Goal: Transaction & Acquisition: Purchase product/service

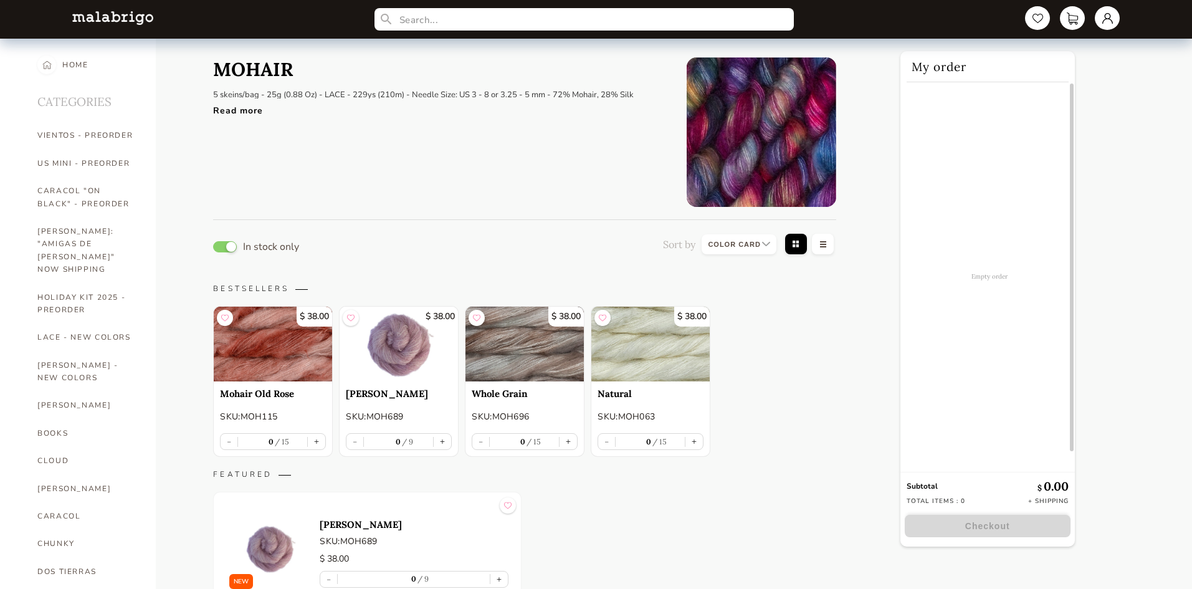
select select "INDEX"
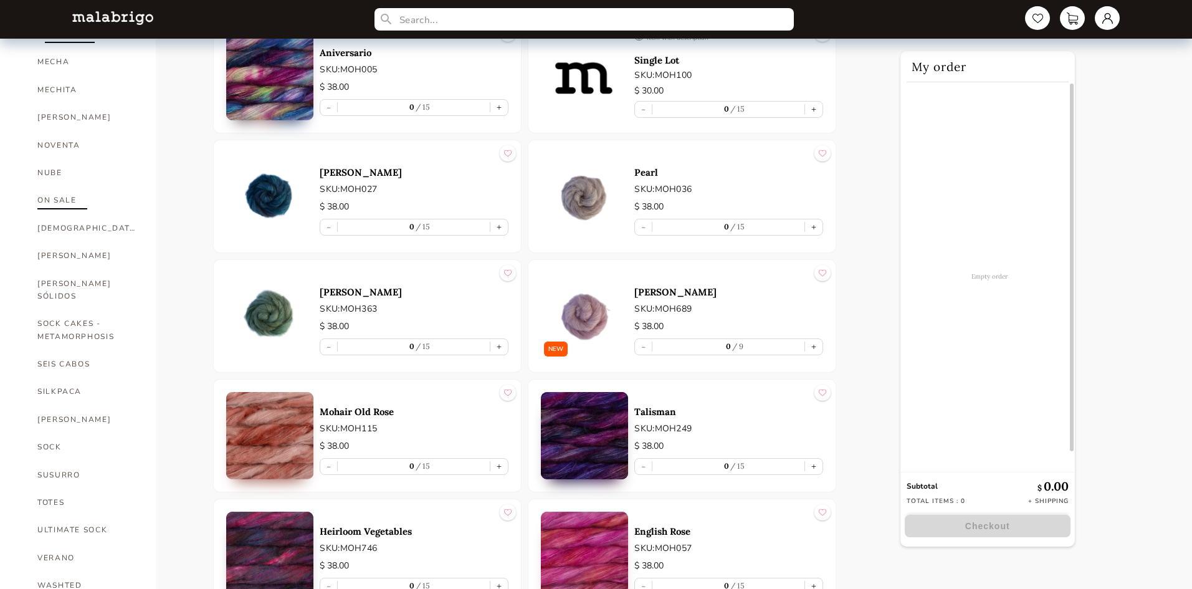
click at [70, 186] on link "ON SALE" at bounding box center [87, 199] width 100 height 27
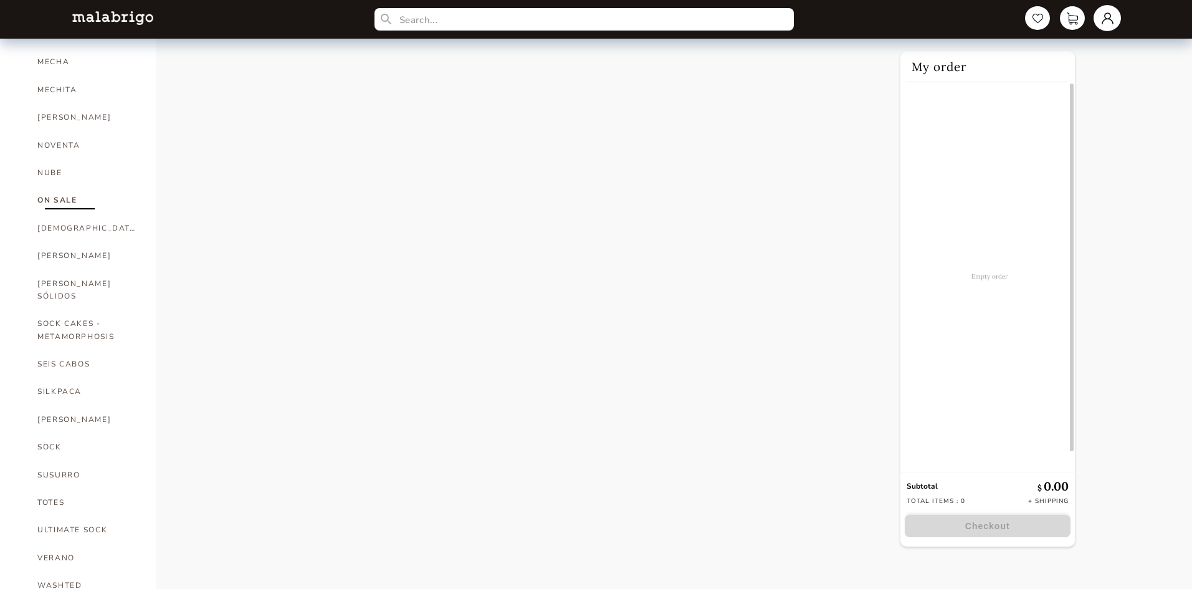
click at [1106, 19] on link at bounding box center [1106, 18] width 27 height 26
click at [1023, 121] on div "Orders" at bounding box center [1056, 124] width 112 height 34
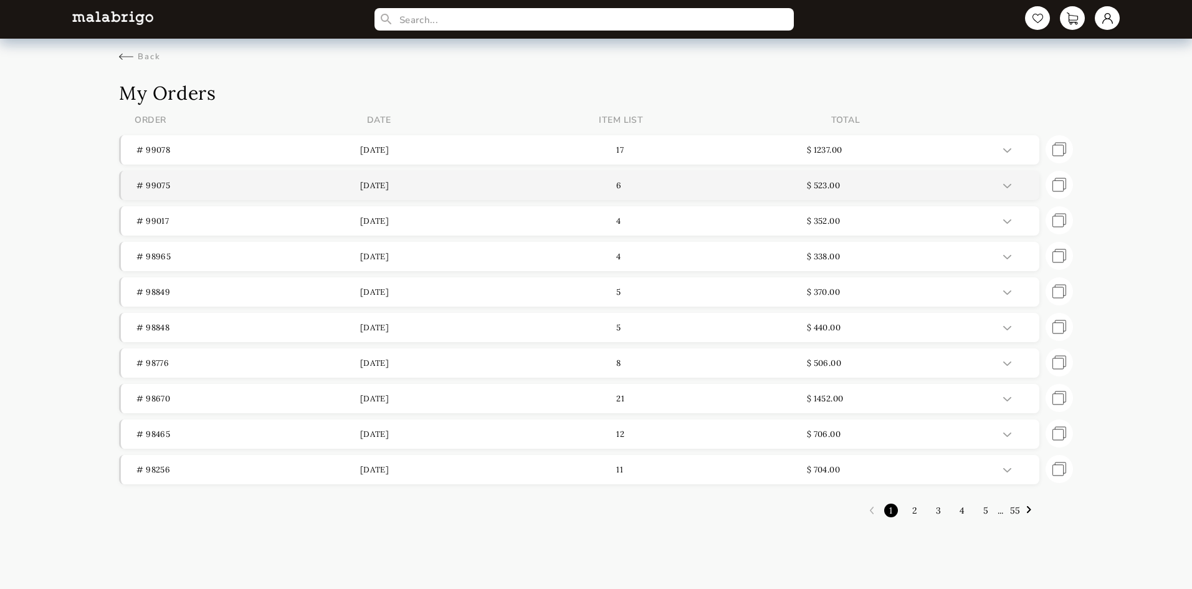
click at [154, 183] on p "# 99075" at bounding box center [247, 185] width 223 height 11
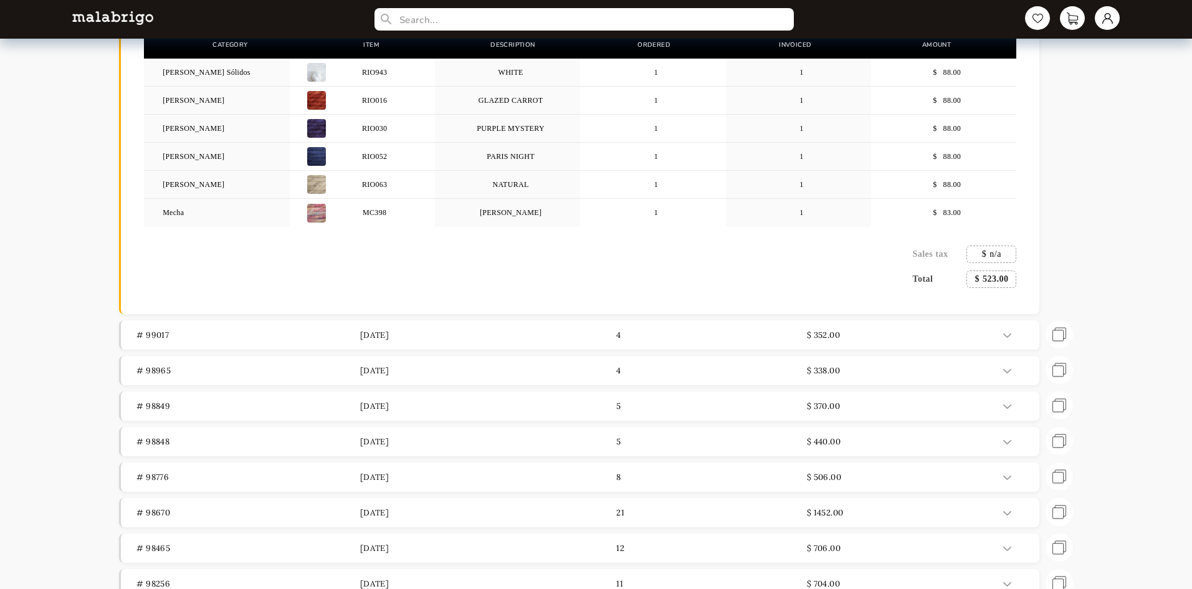
scroll to position [216, 0]
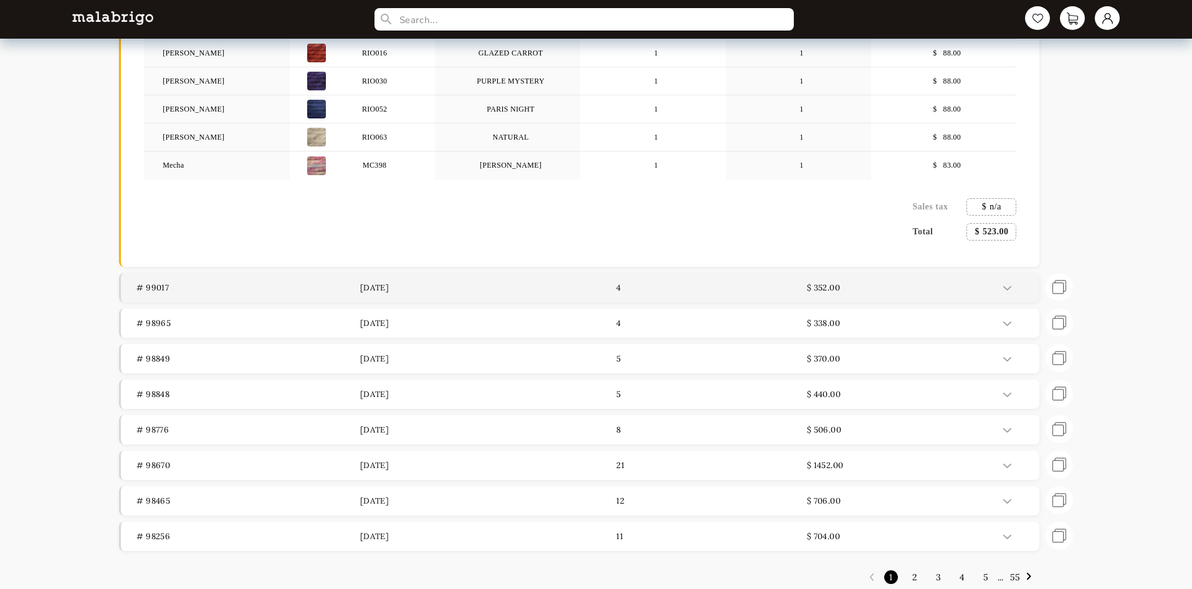
click at [153, 289] on p "# 99017" at bounding box center [247, 287] width 223 height 11
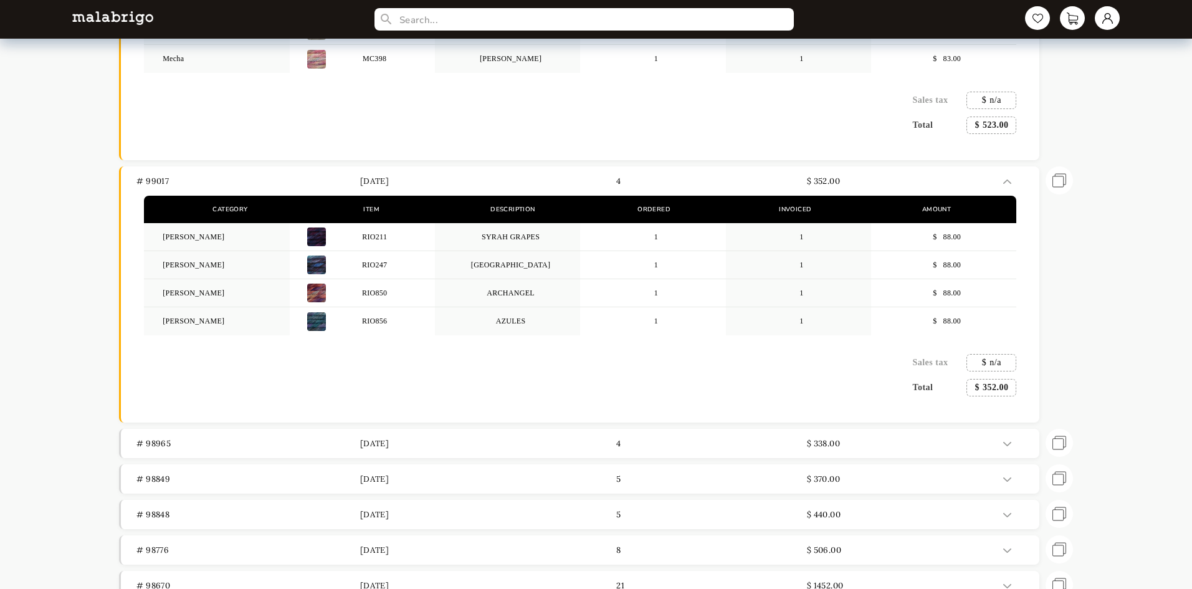
scroll to position [341, 0]
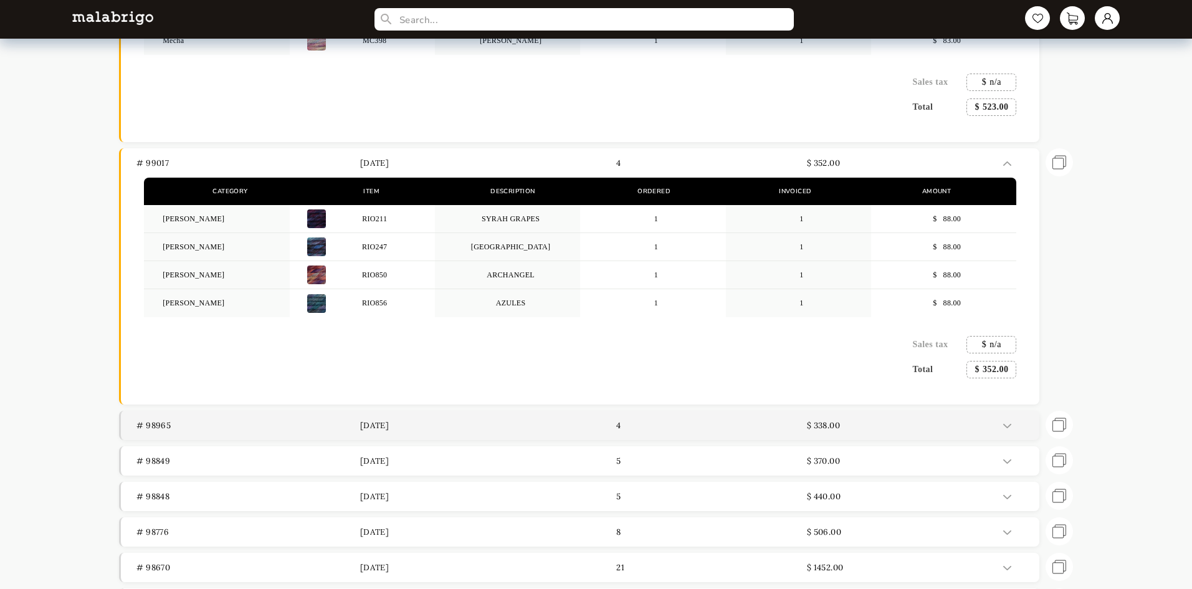
click at [164, 426] on p "# 98965" at bounding box center [247, 425] width 223 height 11
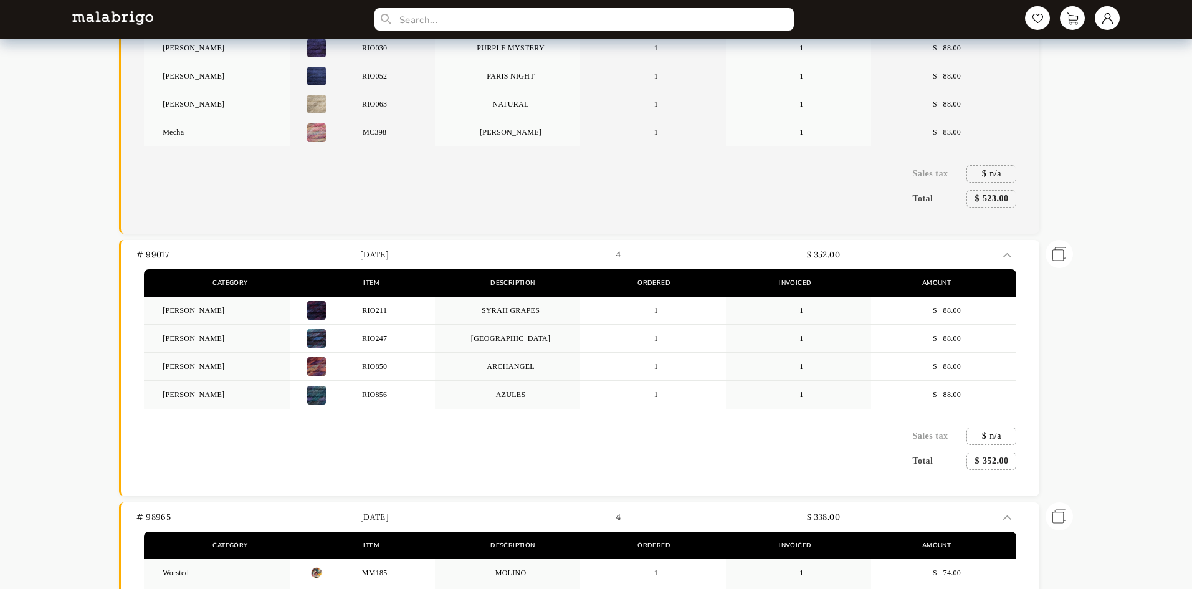
scroll to position [0, 0]
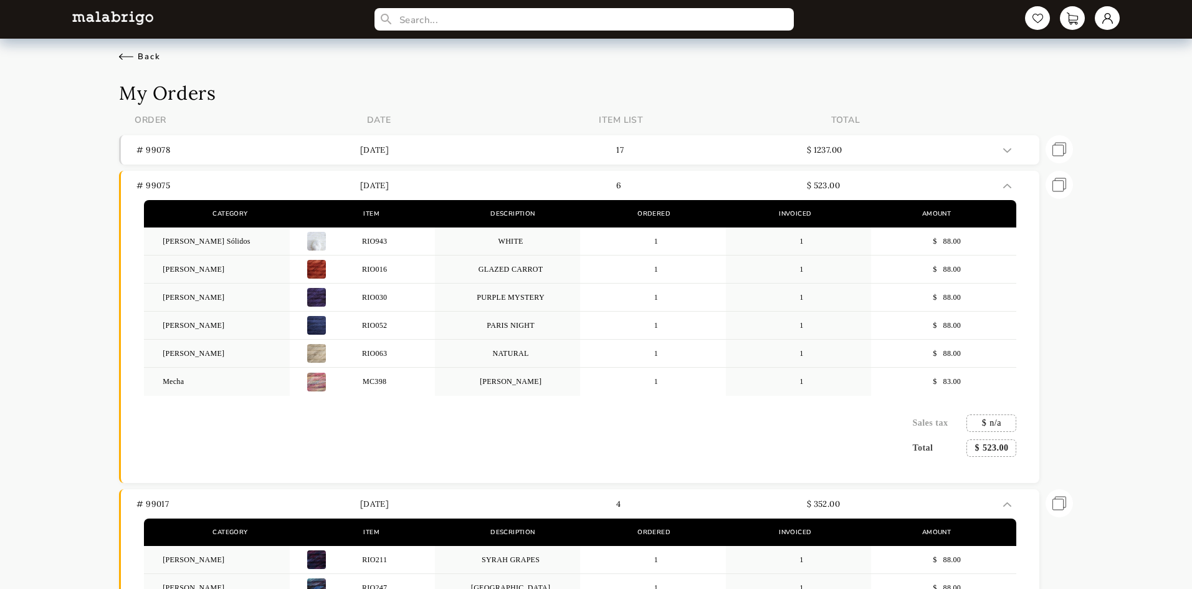
click at [127, 56] on div "Back" at bounding box center [140, 56] width 42 height 11
select select "INDEX"
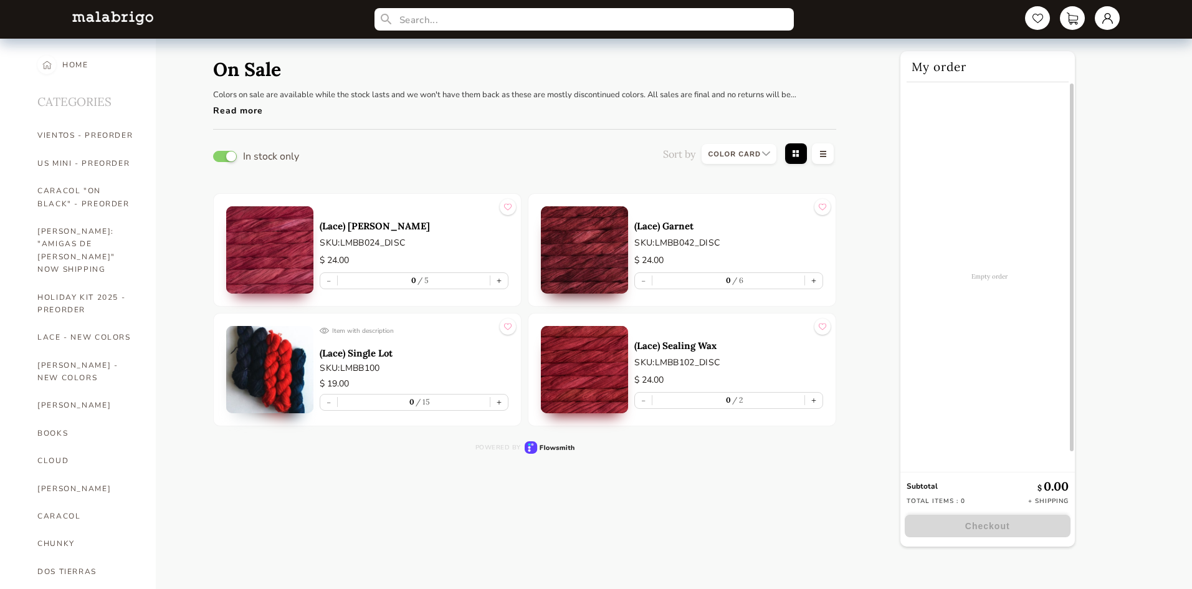
scroll to position [620, 0]
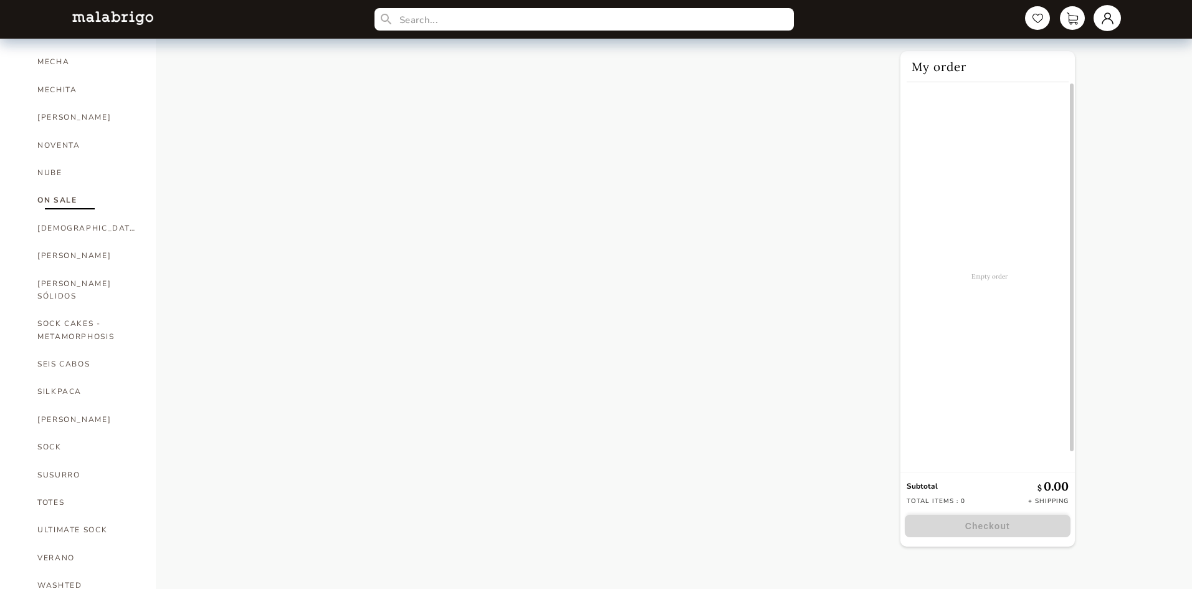
click at [1109, 11] on link at bounding box center [1106, 18] width 27 height 26
click at [1020, 121] on div "Orders" at bounding box center [1056, 124] width 112 height 34
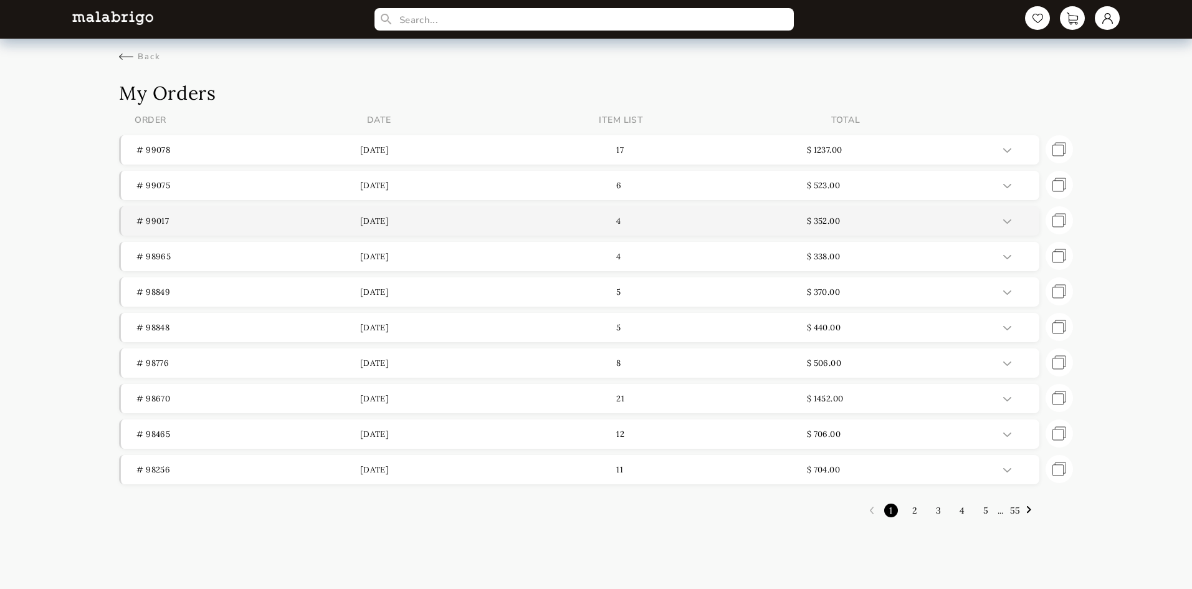
click at [159, 220] on p "# 99017" at bounding box center [247, 221] width 223 height 11
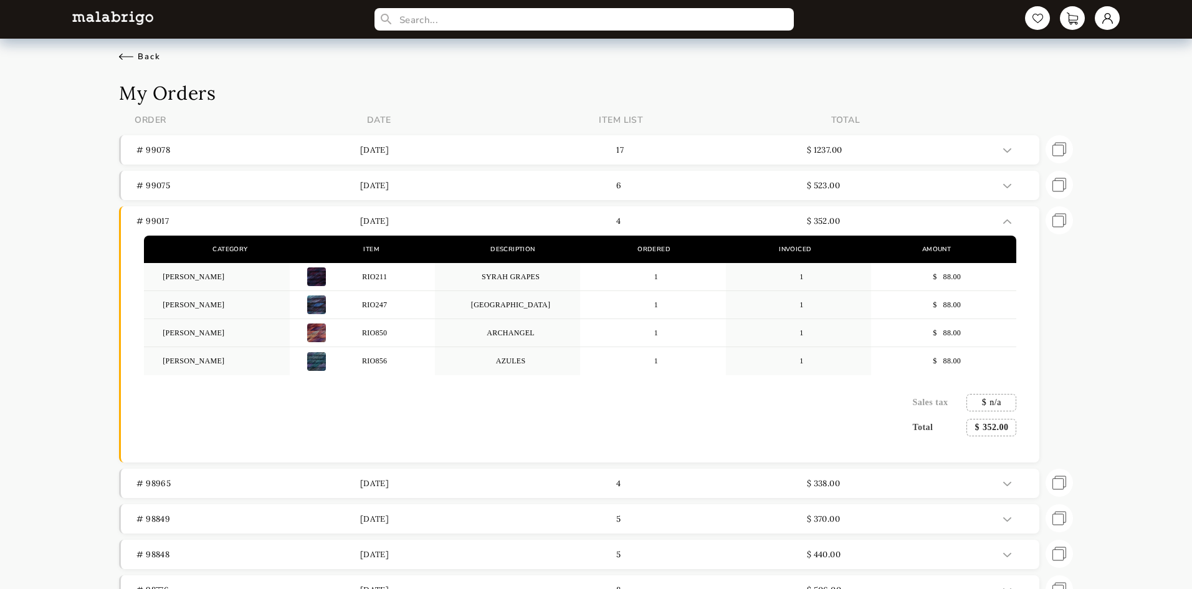
click at [127, 54] on div "Back" at bounding box center [140, 56] width 42 height 11
select select "INDEX"
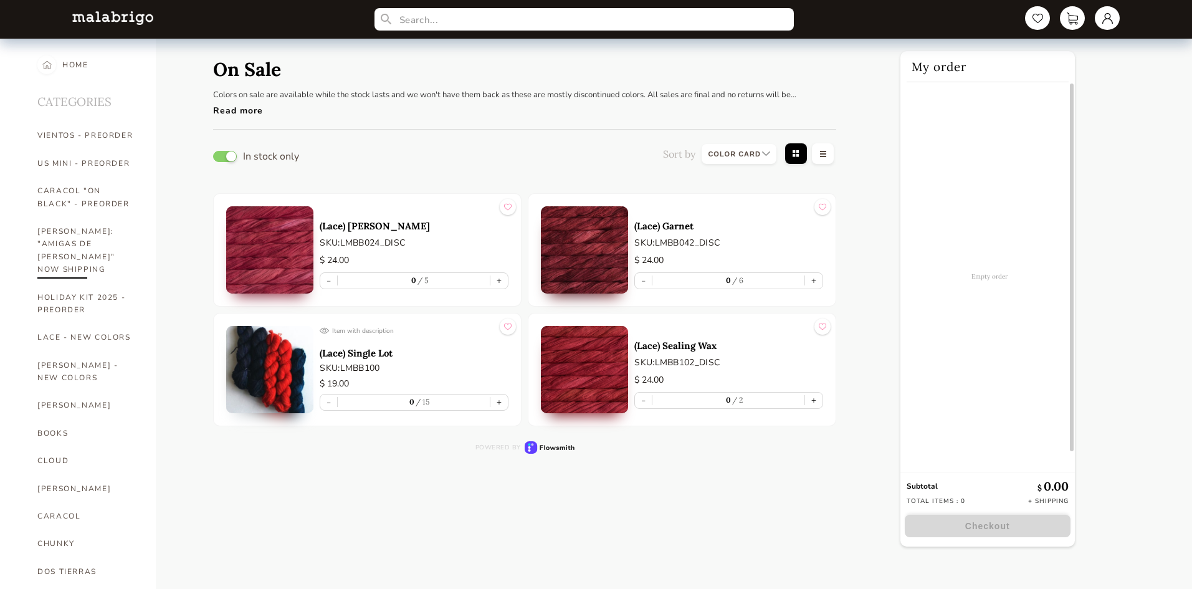
click at [92, 232] on link "[PERSON_NAME]: "AMIGAS DE [PERSON_NAME]" NOW SHIPPING" at bounding box center [87, 250] width 100 height 66
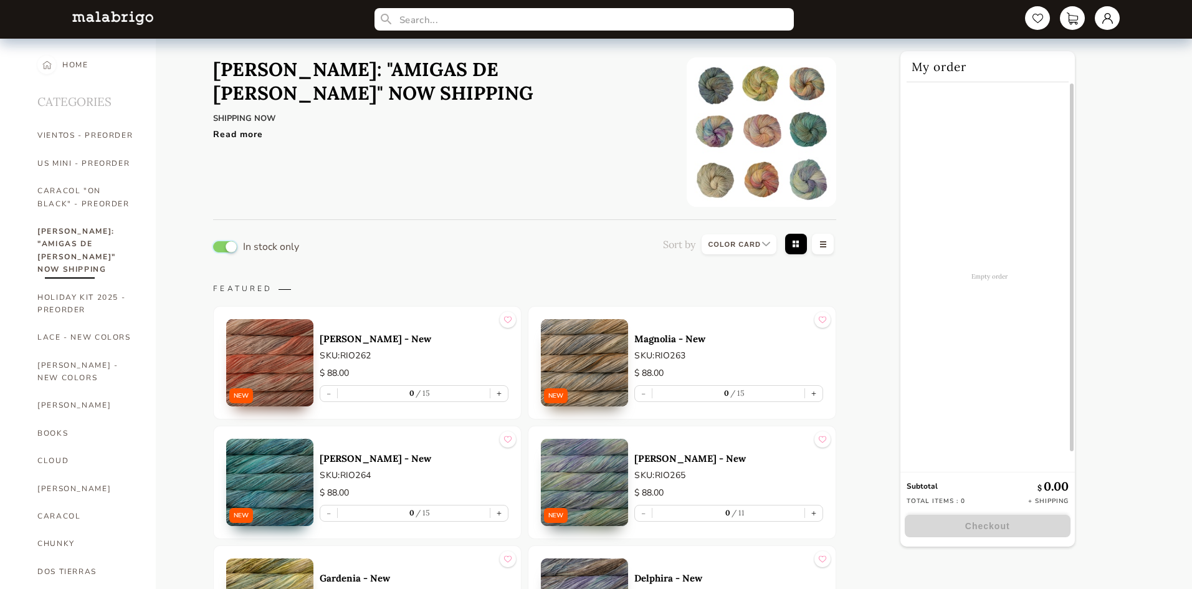
click at [218, 244] on button "button" at bounding box center [225, 246] width 24 height 11
click at [1113, 12] on link at bounding box center [1106, 18] width 27 height 26
click at [1021, 126] on div "Orders" at bounding box center [1056, 124] width 112 height 34
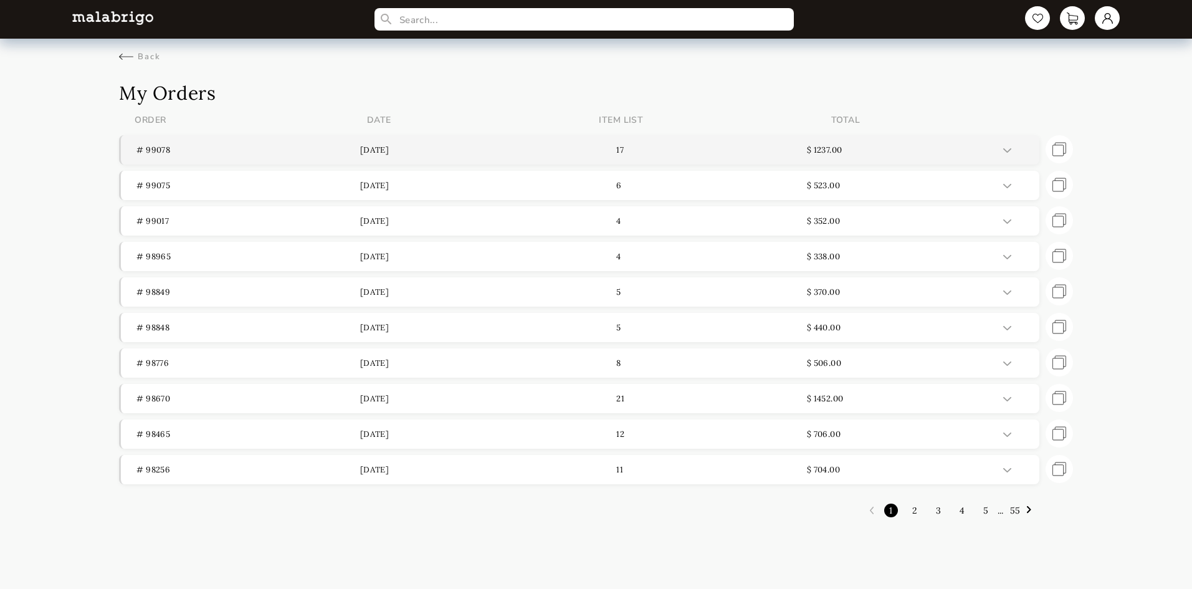
click at [153, 150] on p "# 99078" at bounding box center [247, 150] width 223 height 11
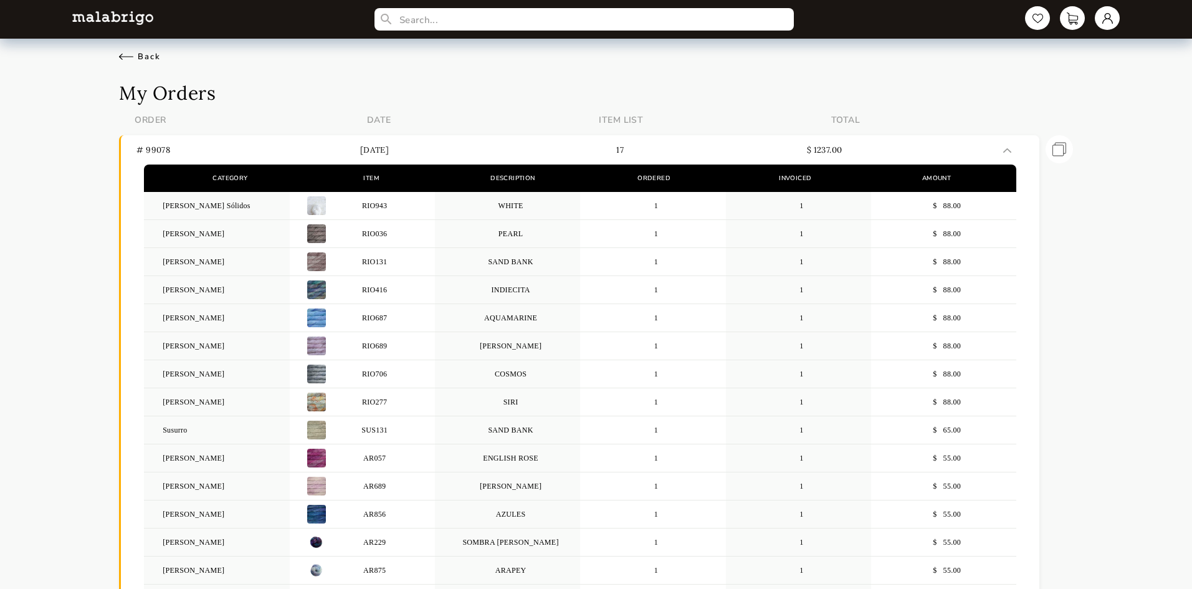
click at [128, 57] on div "Back" at bounding box center [140, 56] width 42 height 11
select select "INDEX"
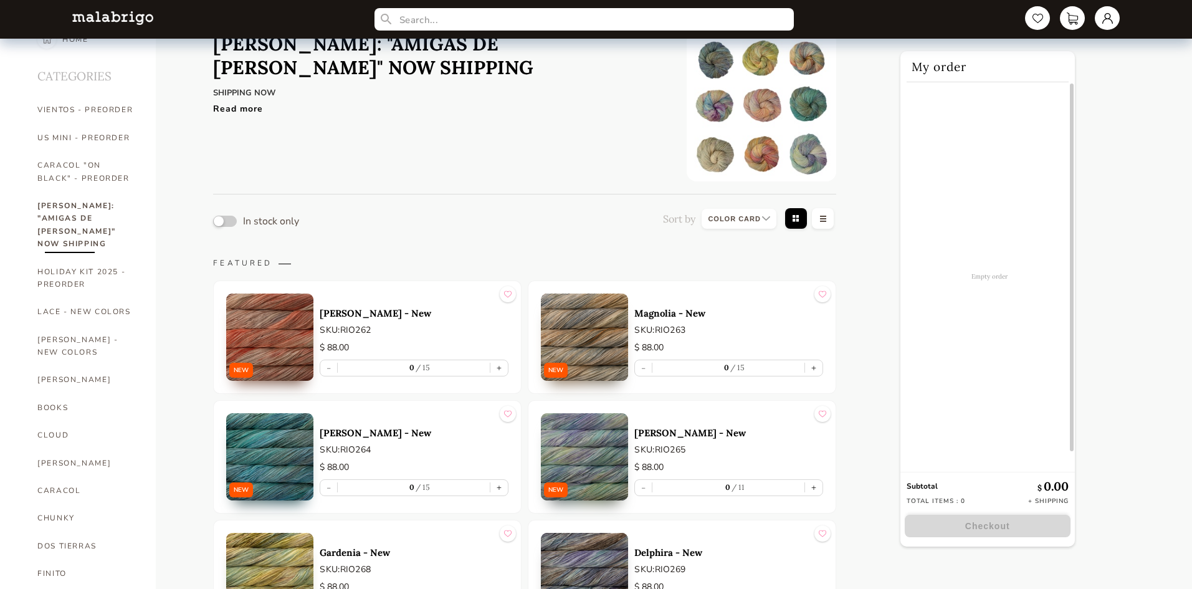
scroll to position [125, 0]
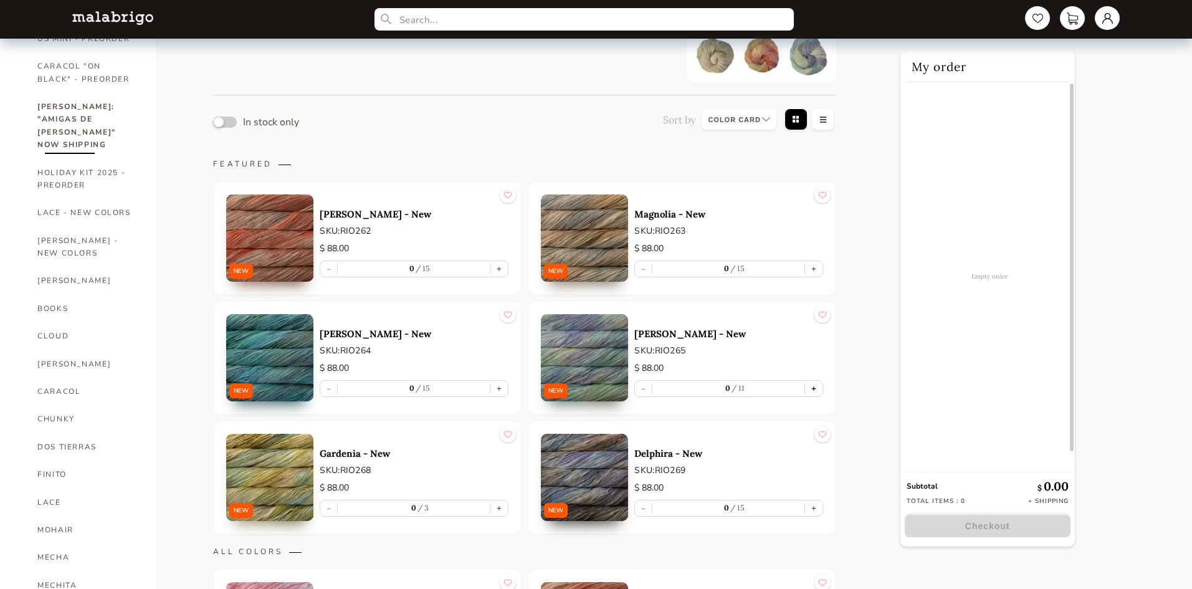
click at [813, 388] on button "+" at bounding box center [813, 389] width 17 height 16
type input "1"
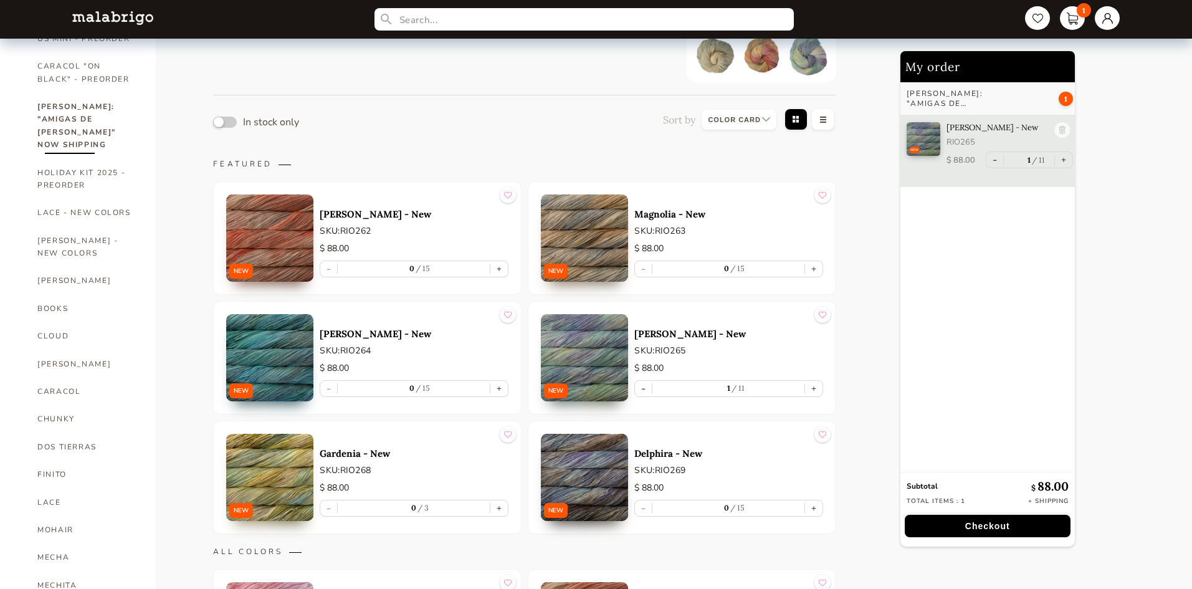
scroll to position [249, 0]
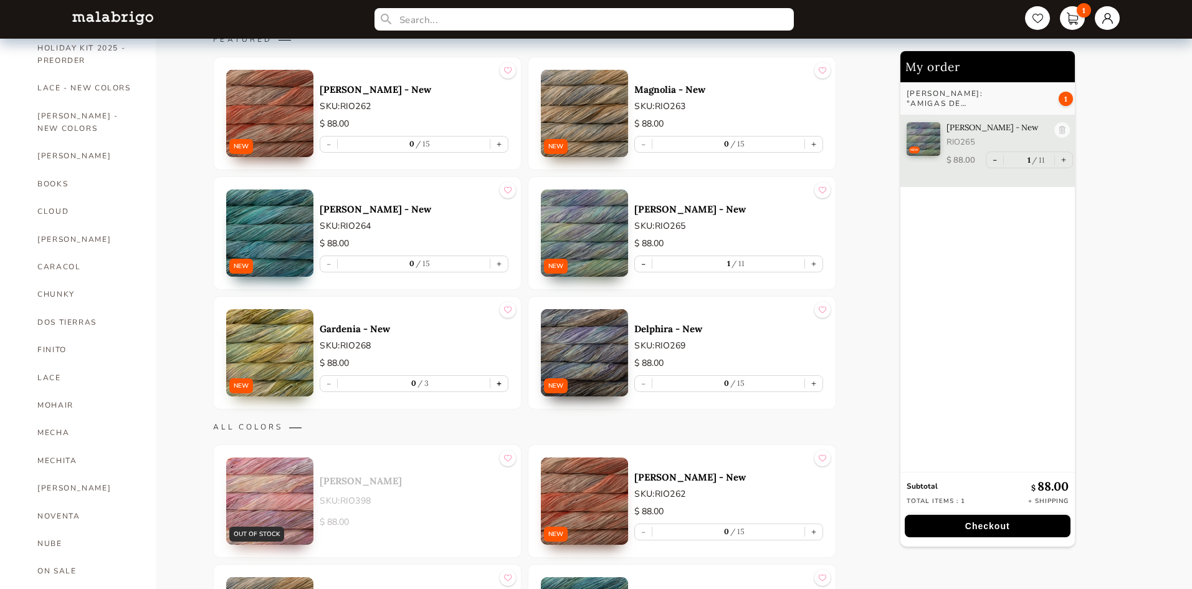
click at [496, 386] on button "+" at bounding box center [498, 384] width 17 height 16
type input "1"
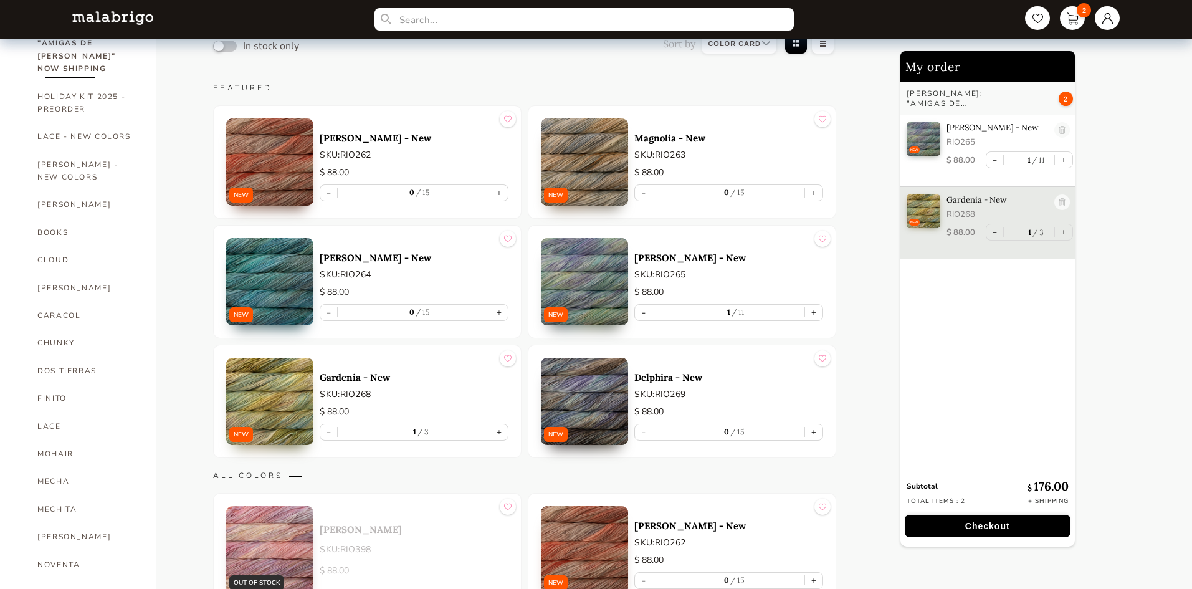
scroll to position [187, 0]
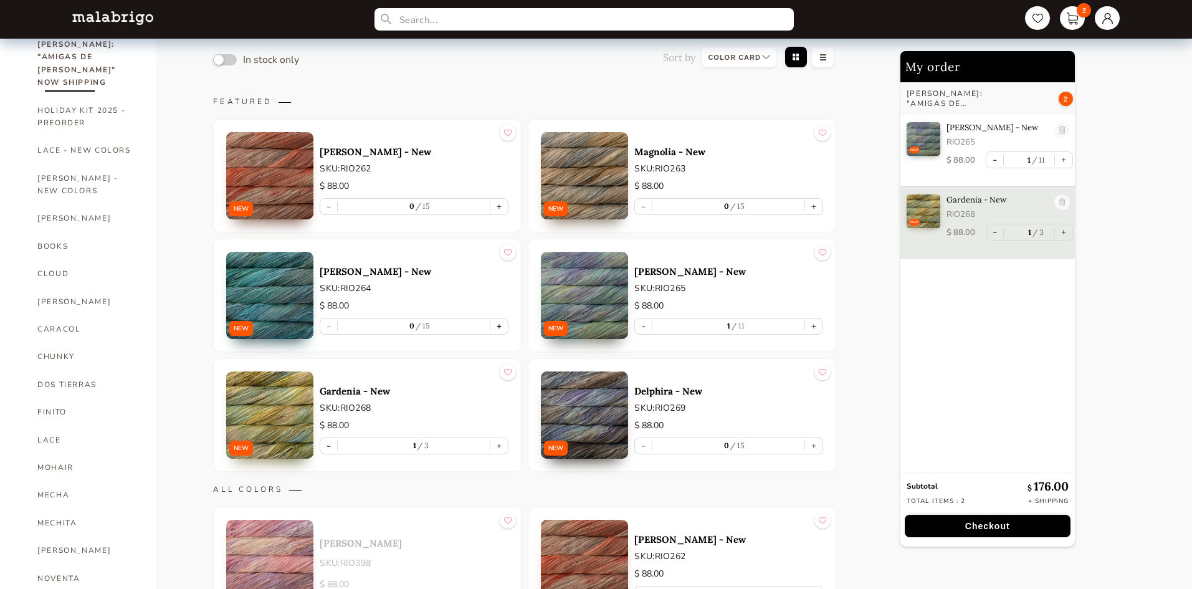
click at [500, 326] on button "+" at bounding box center [498, 326] width 17 height 16
type input "1"
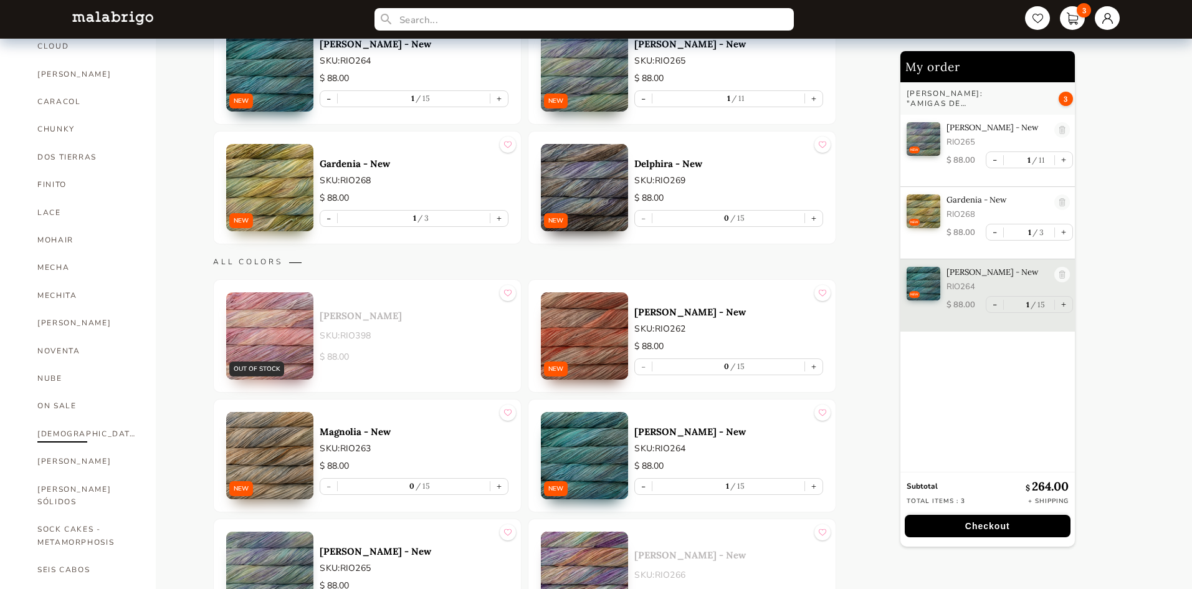
scroll to position [436, 0]
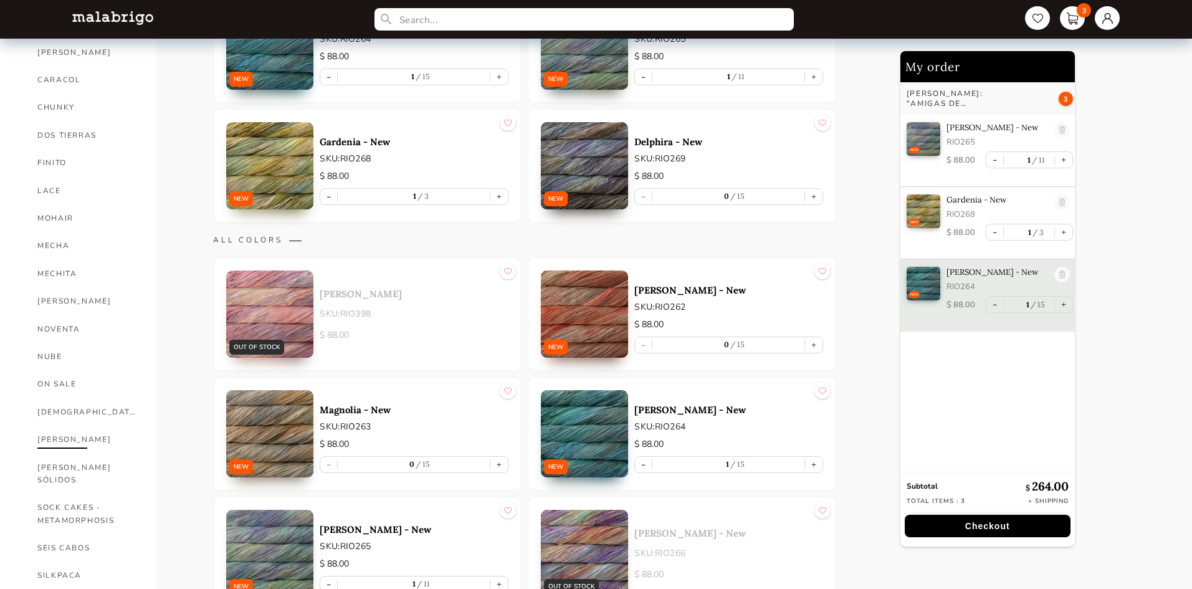
click at [47, 425] on link "[PERSON_NAME]" at bounding box center [87, 438] width 100 height 27
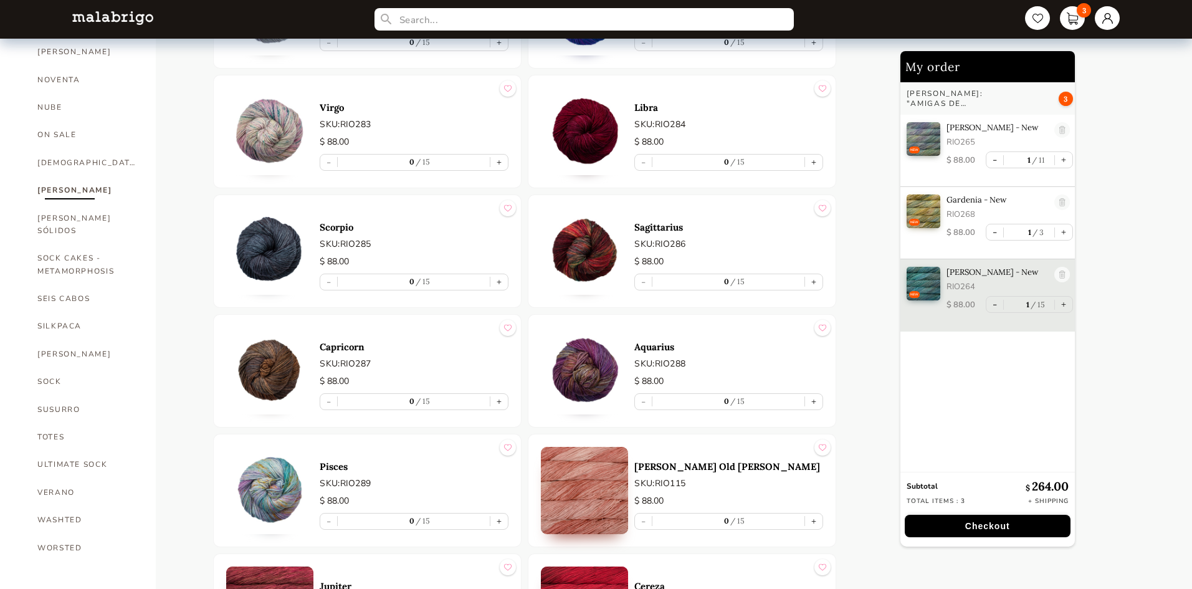
scroll to position [934, 0]
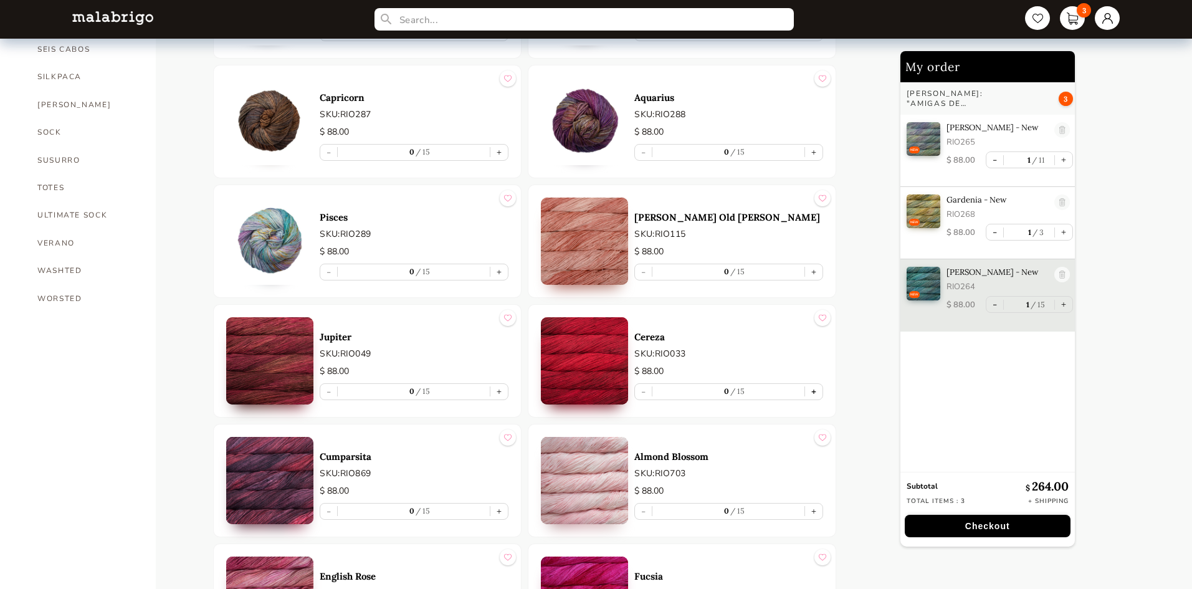
click at [815, 392] on button "+" at bounding box center [813, 392] width 17 height 16
type input "1"
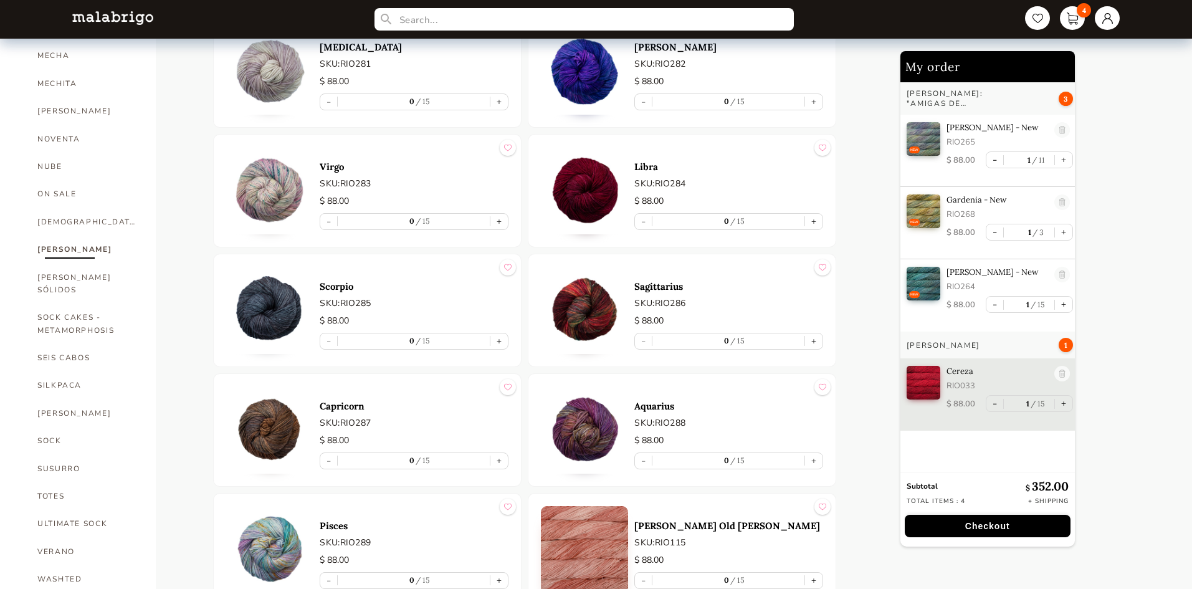
scroll to position [315, 0]
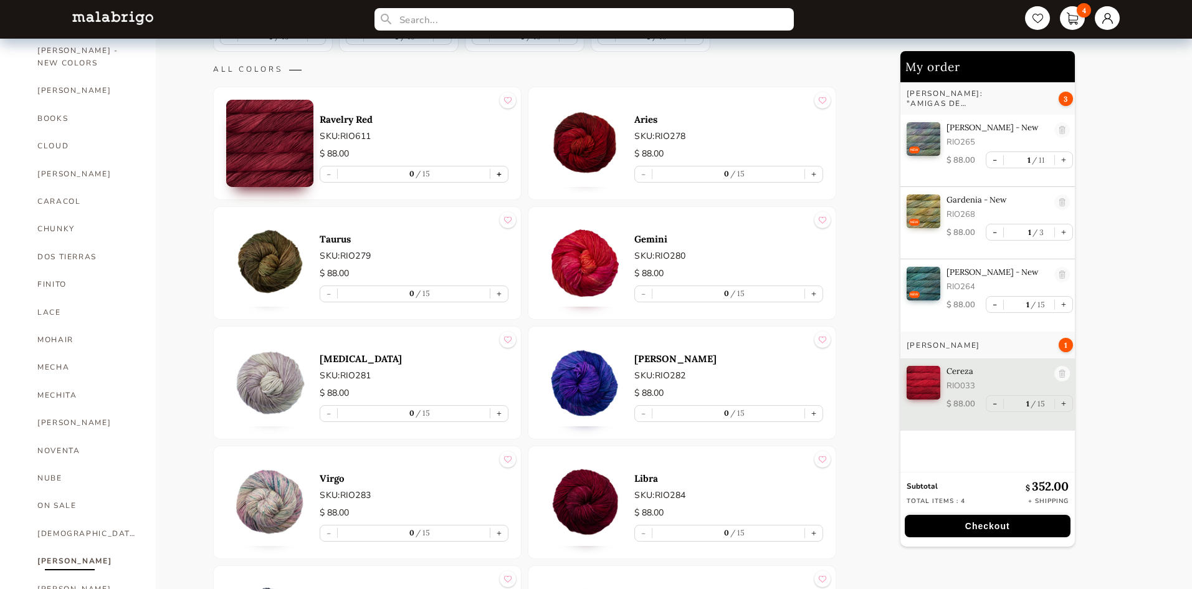
click at [499, 172] on button "+" at bounding box center [498, 174] width 17 height 16
type input "1"
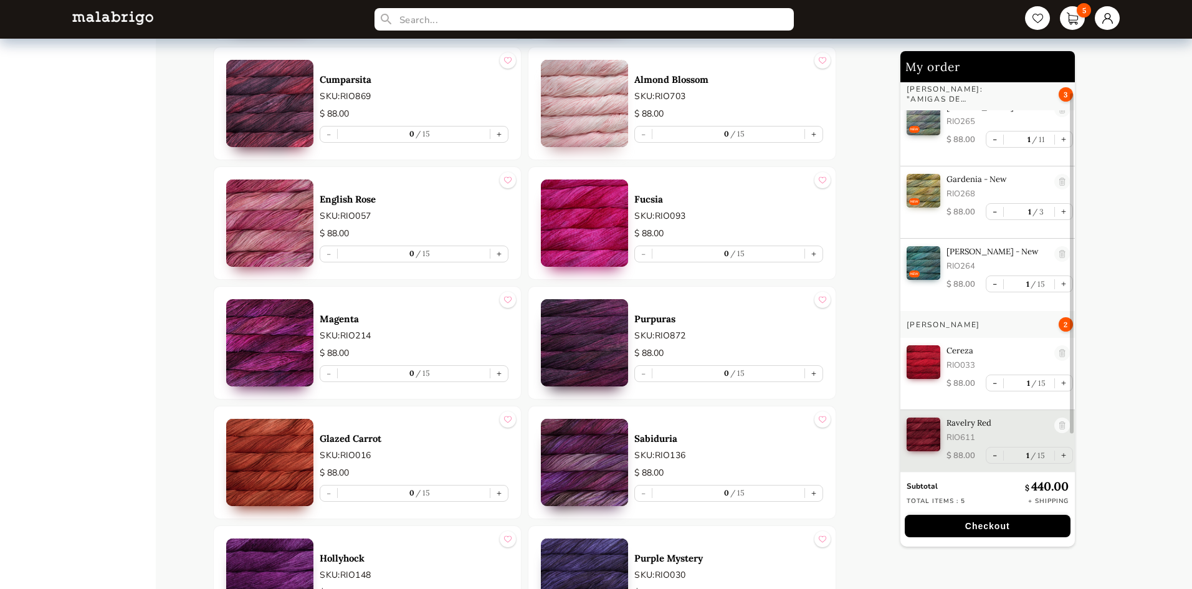
scroll to position [1560, 0]
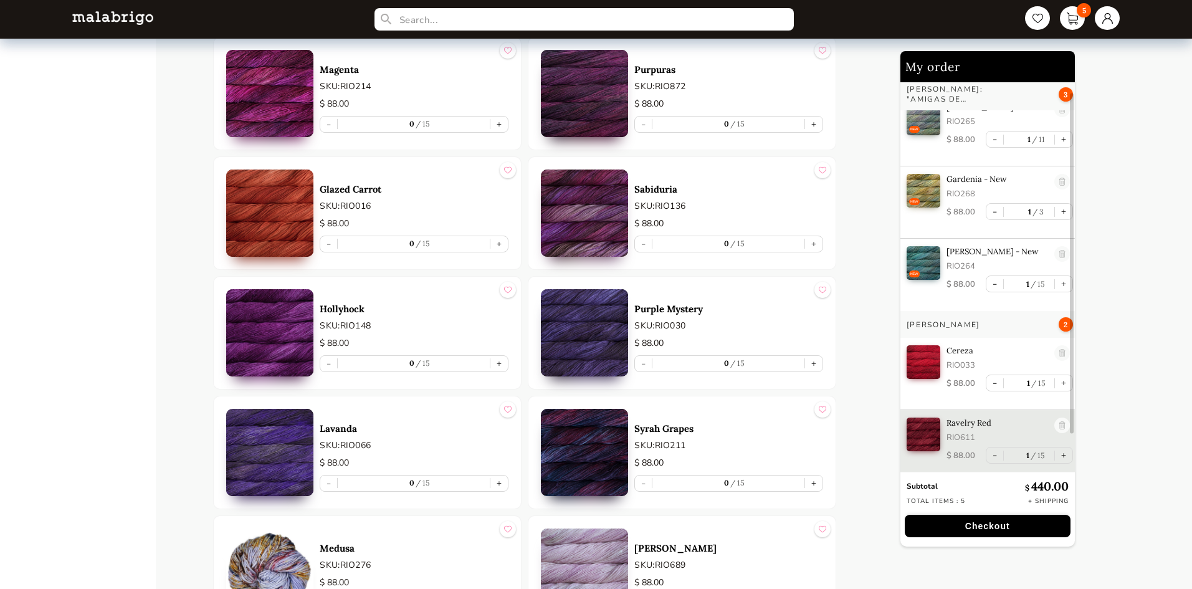
click at [1021, 532] on button "Checkout" at bounding box center [987, 526] width 166 height 22
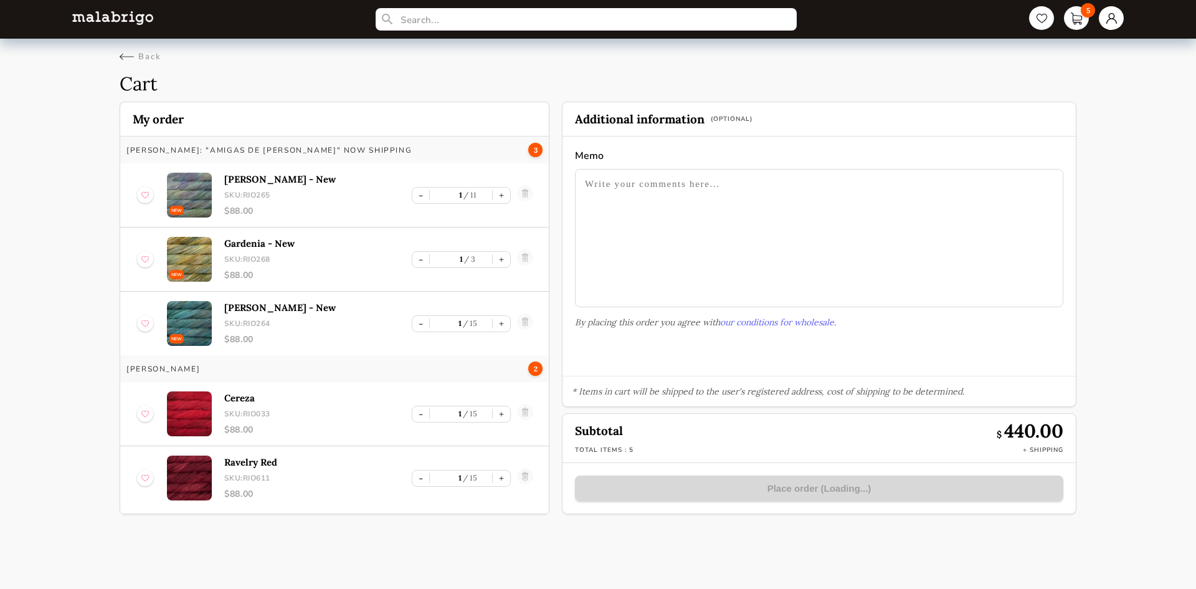
click at [784, 189] on textarea at bounding box center [819, 238] width 488 height 138
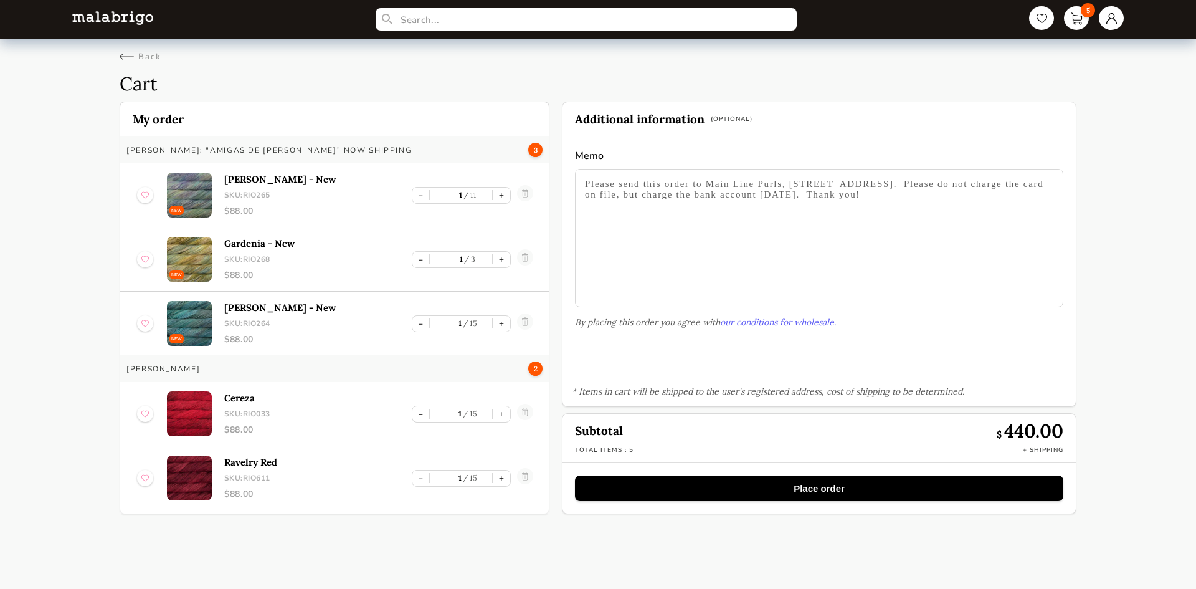
type textarea "Please send this order to Main Line Purls, [STREET_ADDRESS]. Please do not char…"
click at [901, 488] on button "Place order" at bounding box center [819, 488] width 488 height 26
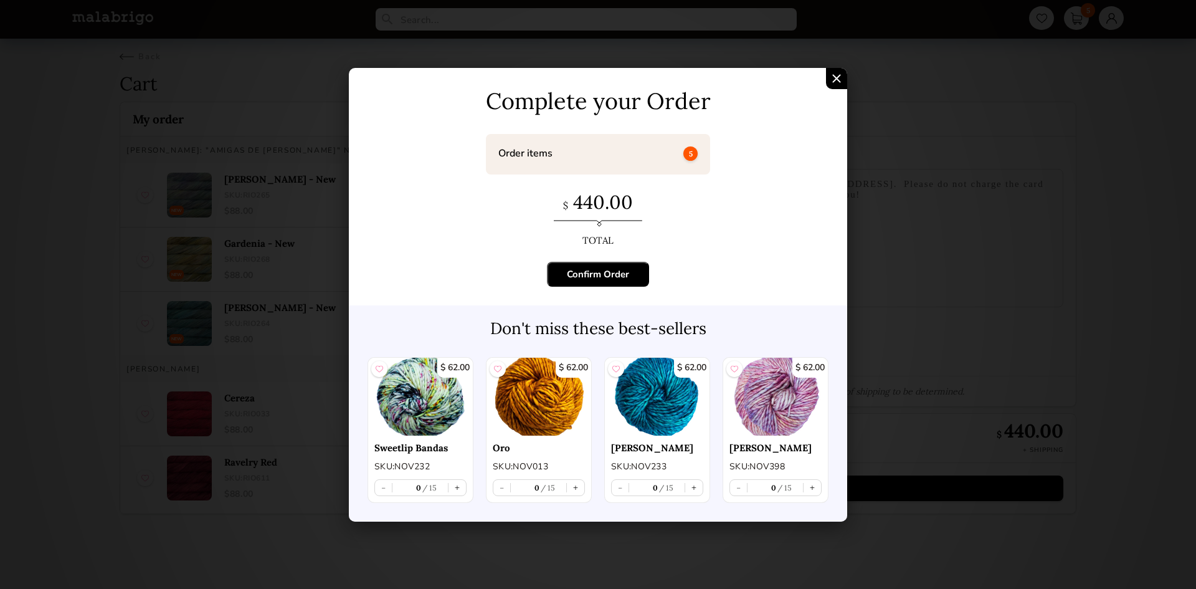
click at [605, 273] on div "Confirm Order" at bounding box center [598, 274] width 62 height 12
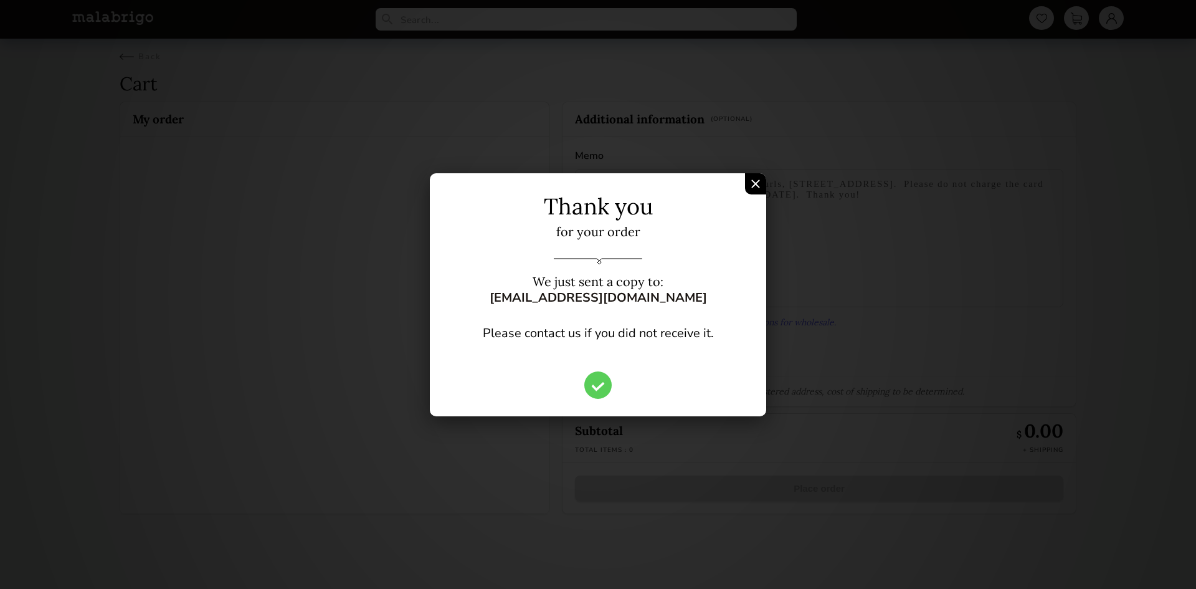
click at [754, 186] on img "Confirm Order" at bounding box center [755, 183] width 9 height 9
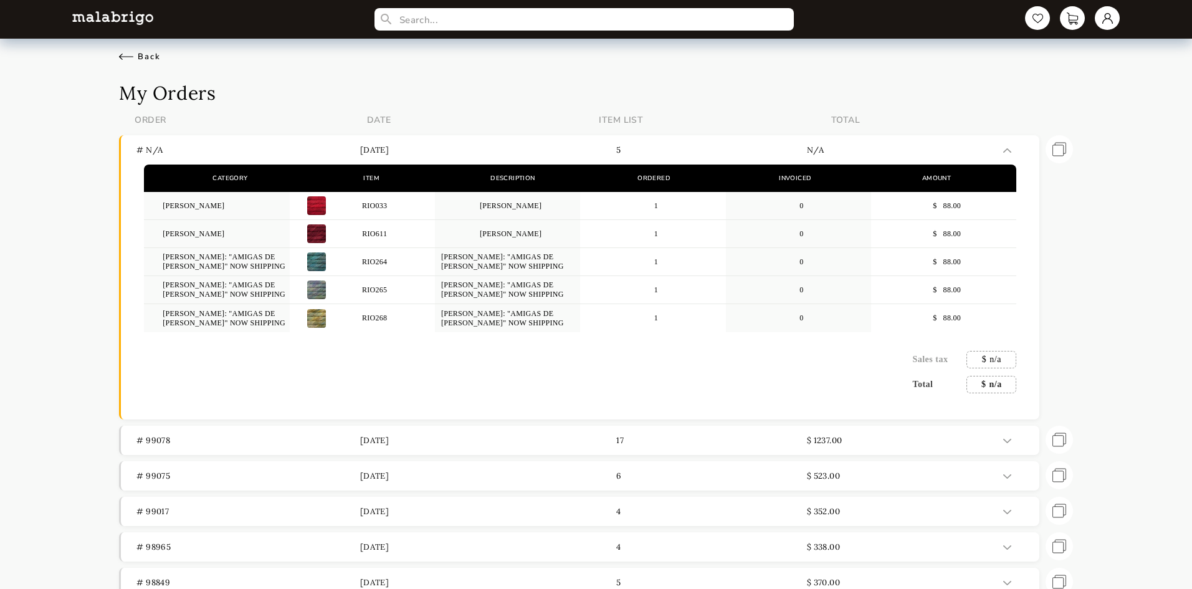
click at [127, 54] on div "Back" at bounding box center [140, 56] width 42 height 11
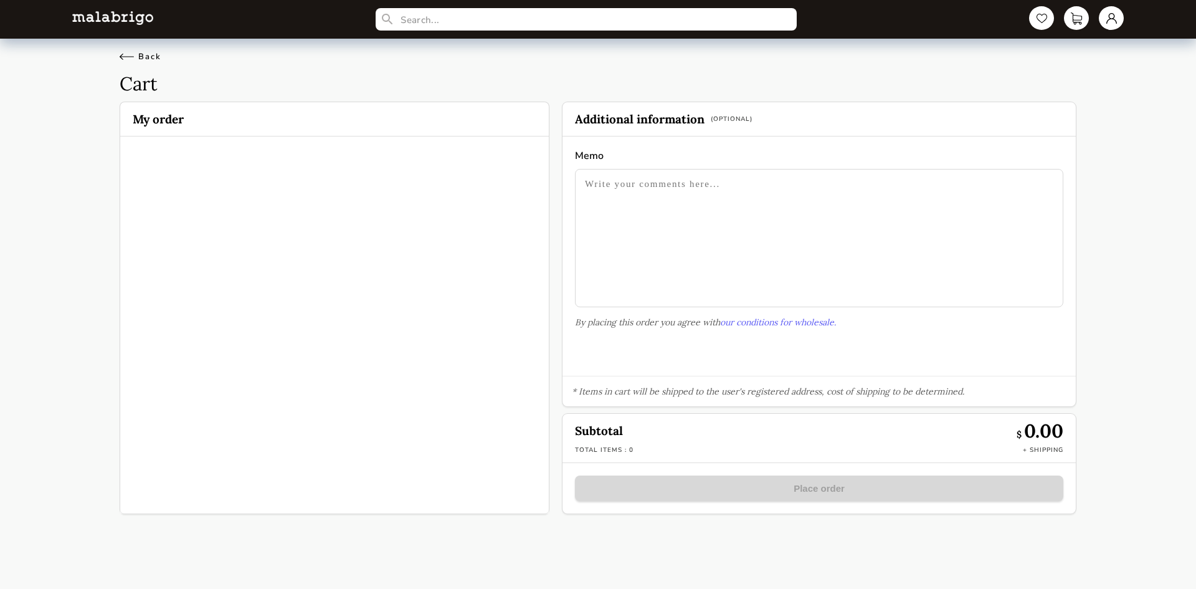
click at [122, 55] on div "Back" at bounding box center [141, 56] width 42 height 11
select select "INDEX"
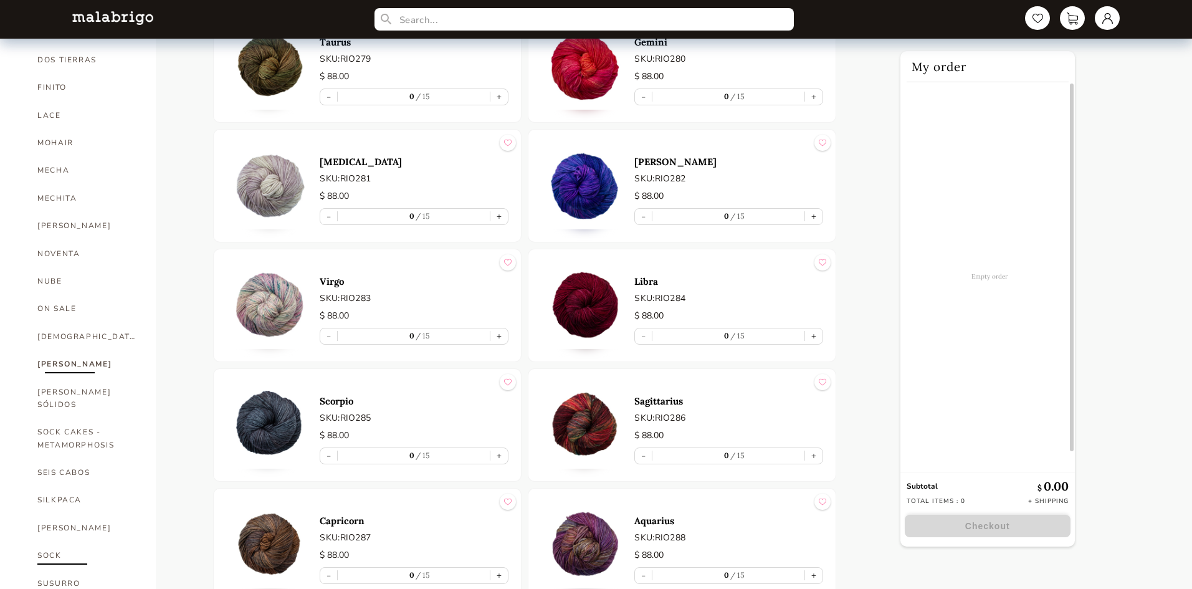
scroll to position [501, 0]
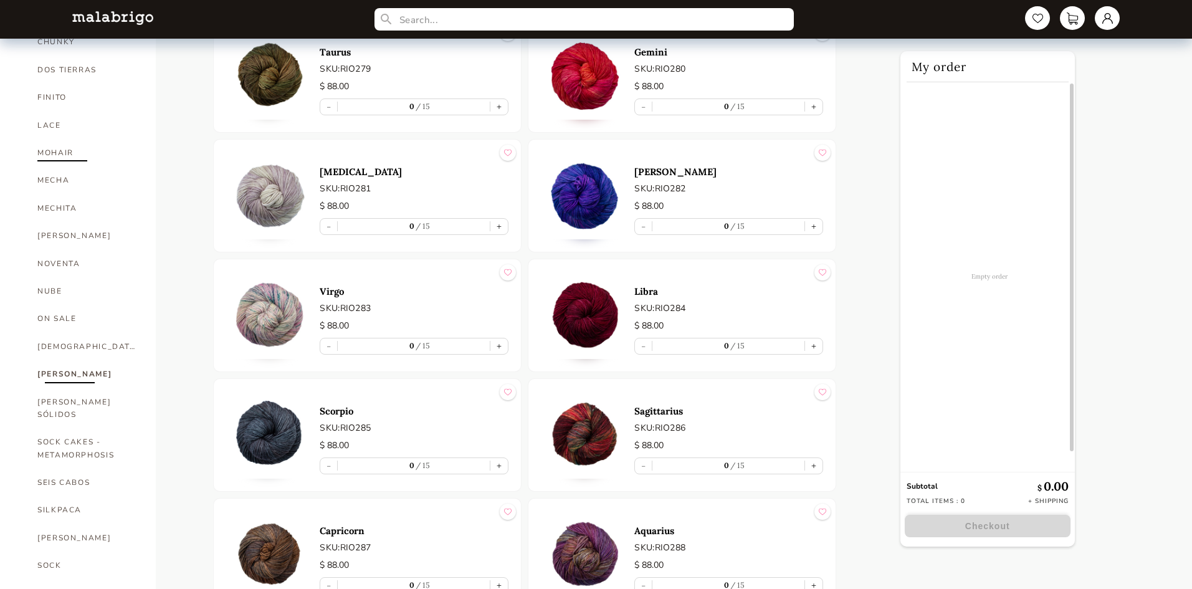
click at [80, 139] on link "MOHAIR" at bounding box center [87, 152] width 100 height 27
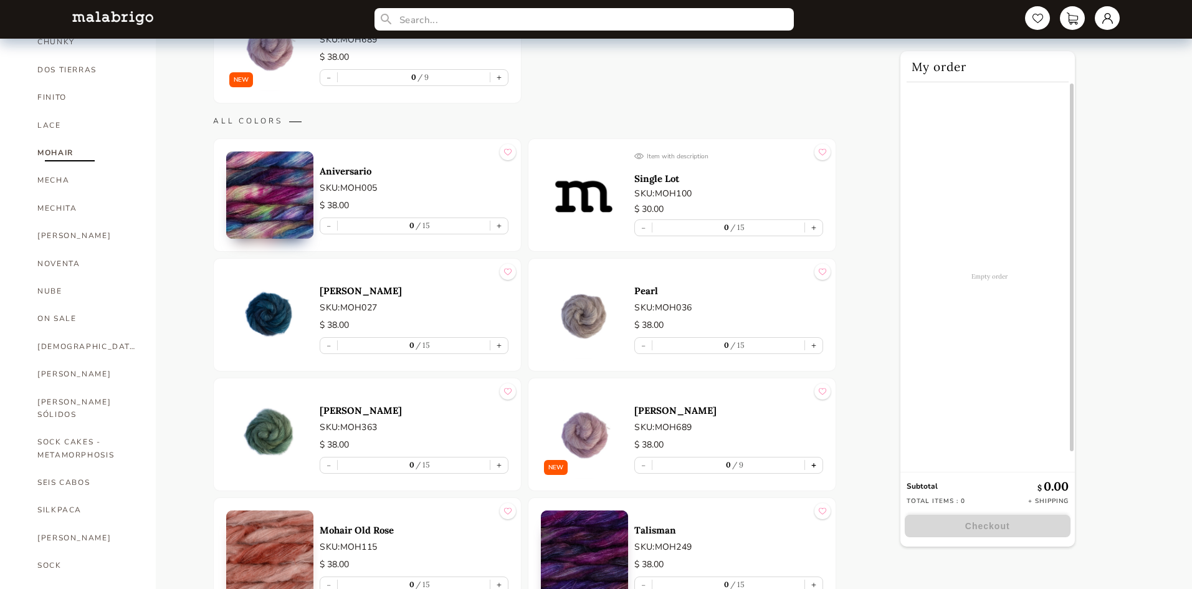
click at [820, 465] on button "+" at bounding box center [813, 465] width 17 height 16
type input "1"
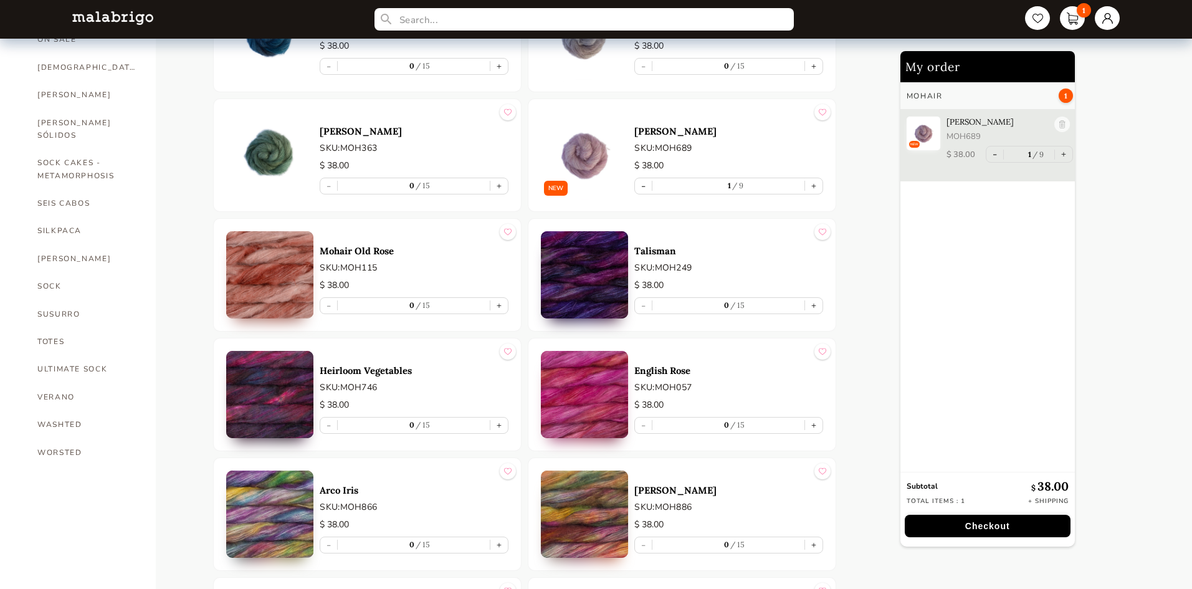
scroll to position [937, 0]
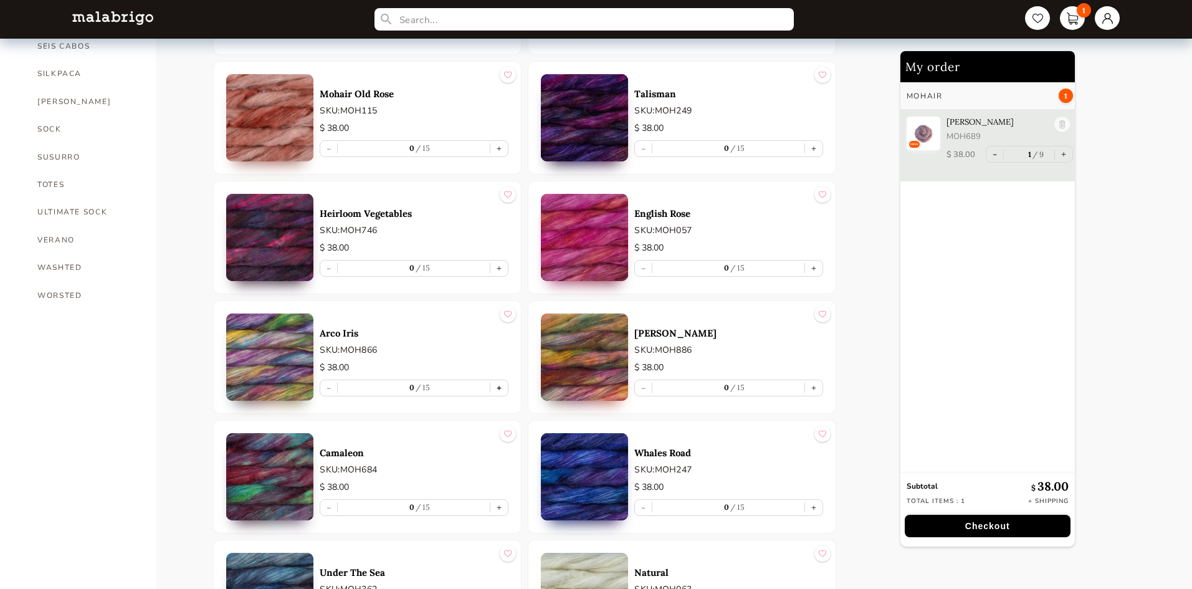
click at [497, 388] on button "+" at bounding box center [498, 388] width 17 height 16
type input "1"
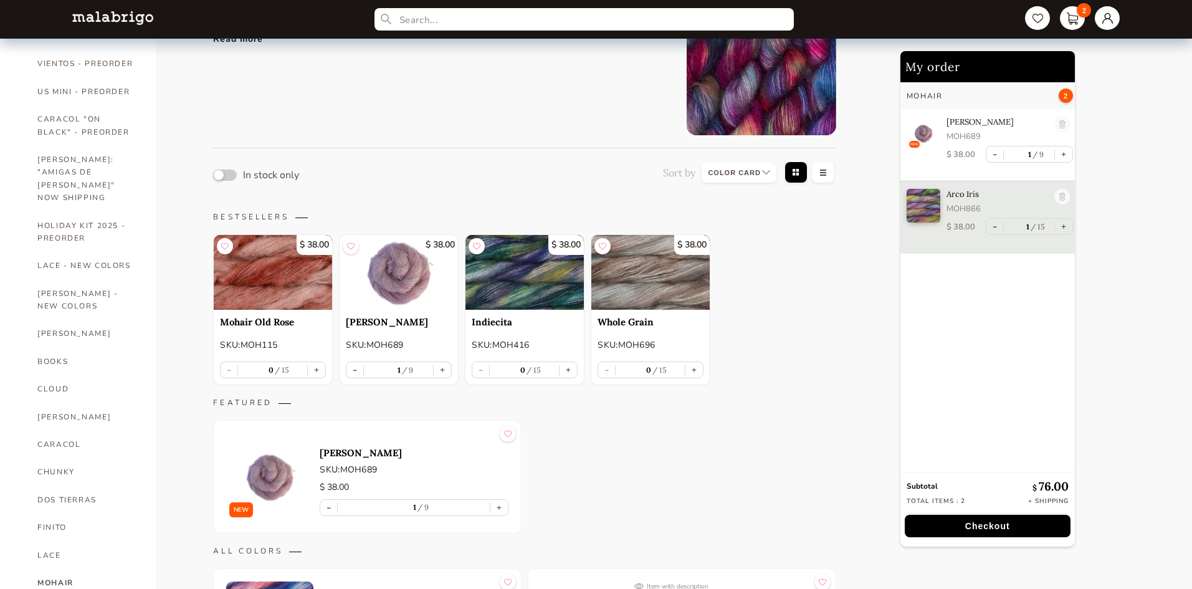
scroll to position [65, 0]
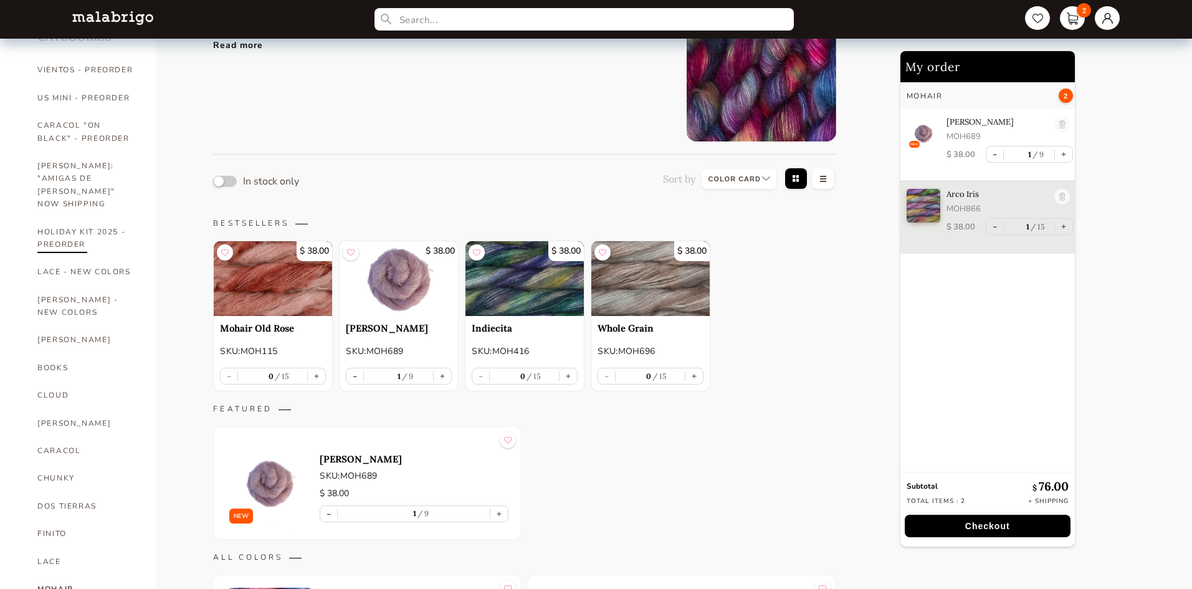
drag, startPoint x: 93, startPoint y: 175, endPoint x: 113, endPoint y: 238, distance: 66.2
click at [93, 175] on link "[PERSON_NAME]: "AMIGAS DE [PERSON_NAME]" NOW SHIPPING" at bounding box center [87, 185] width 100 height 66
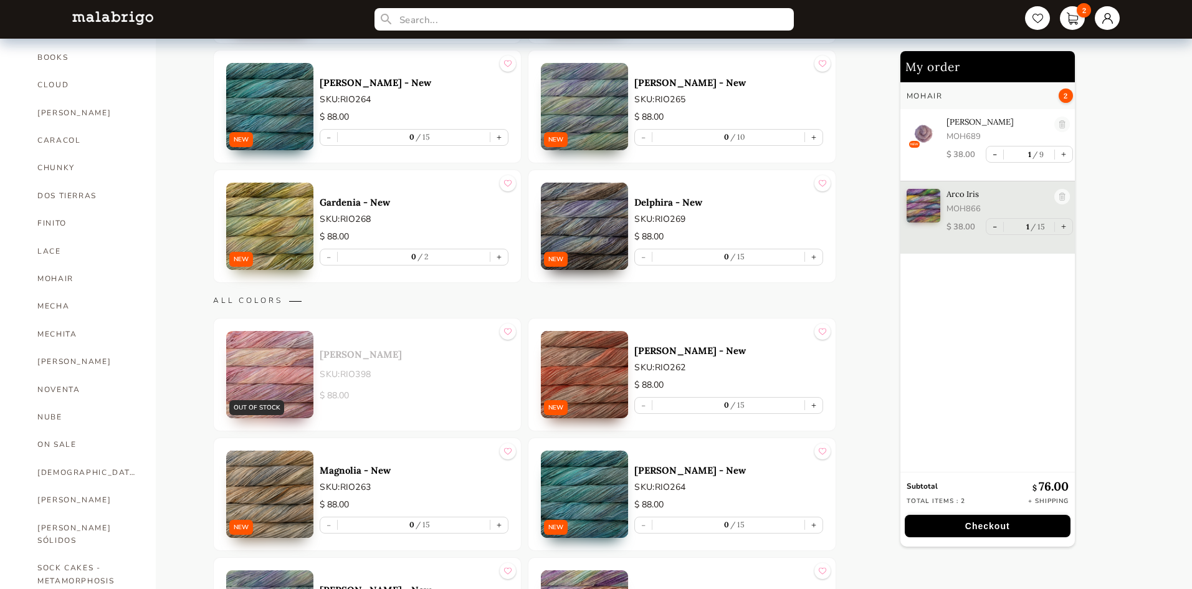
scroll to position [377, 0]
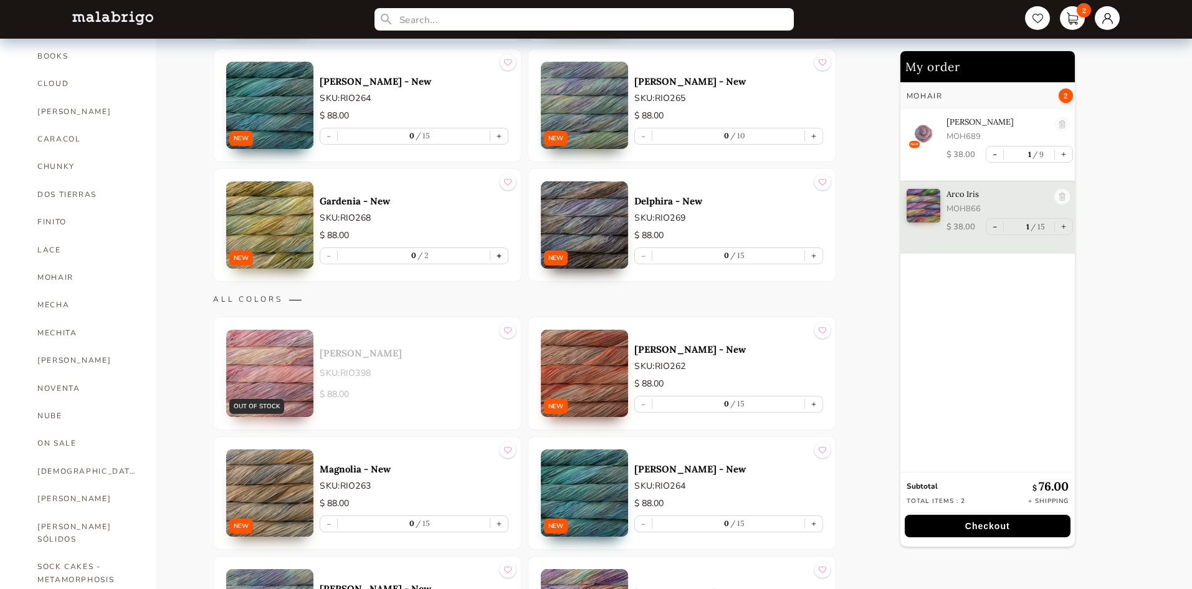
click at [495, 255] on button "+" at bounding box center [498, 256] width 17 height 16
type input "1"
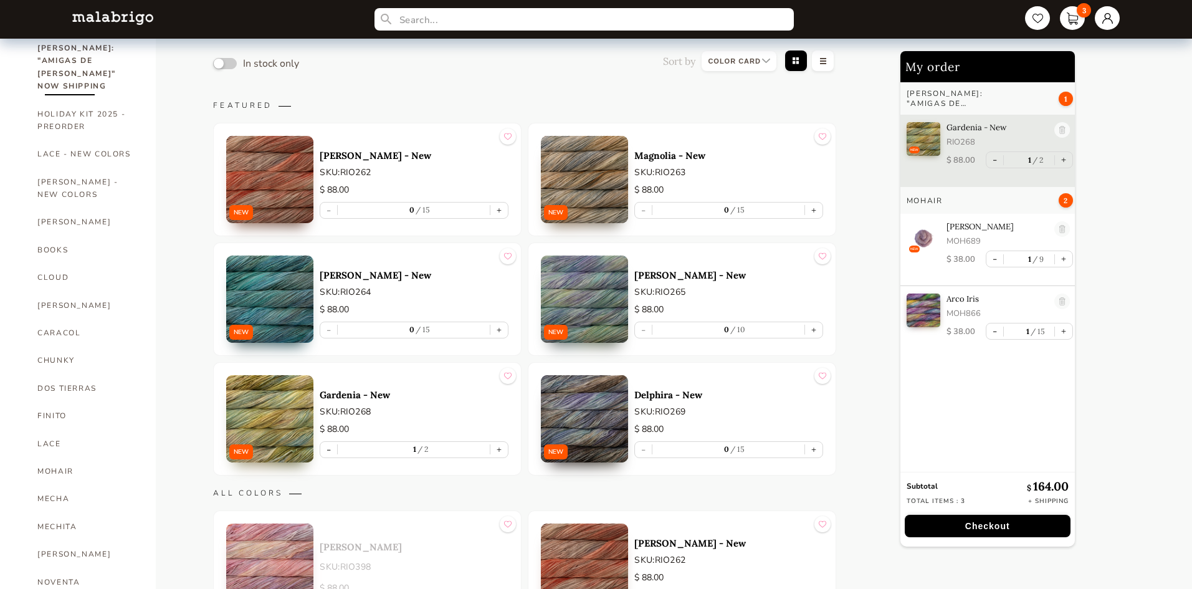
scroll to position [190, 0]
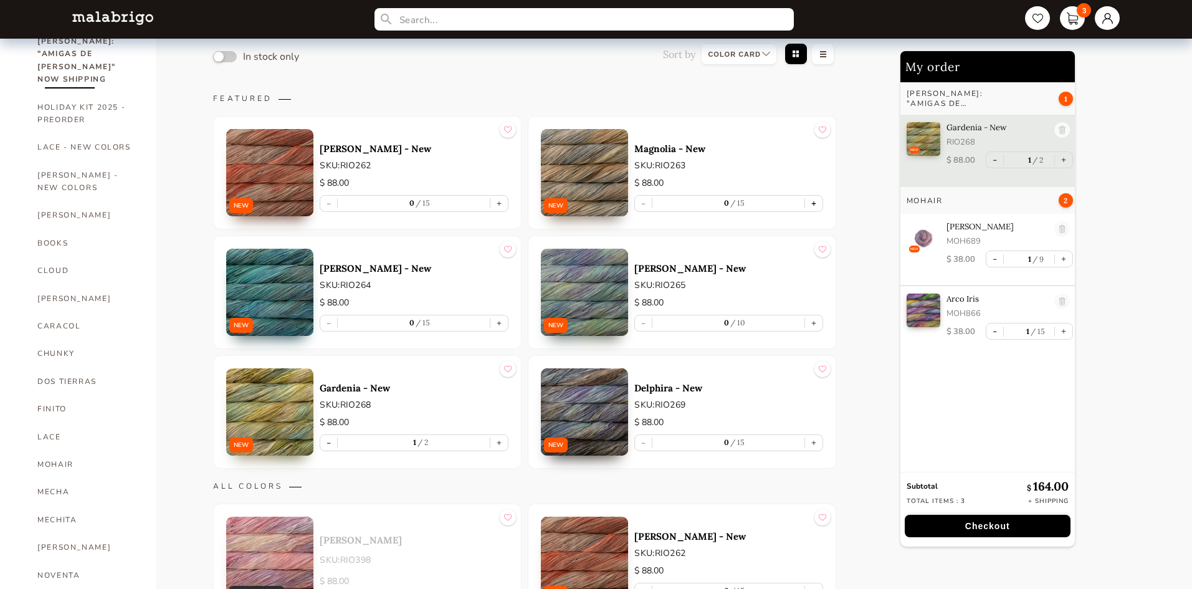
click at [816, 203] on button "+" at bounding box center [813, 204] width 17 height 16
type input "1"
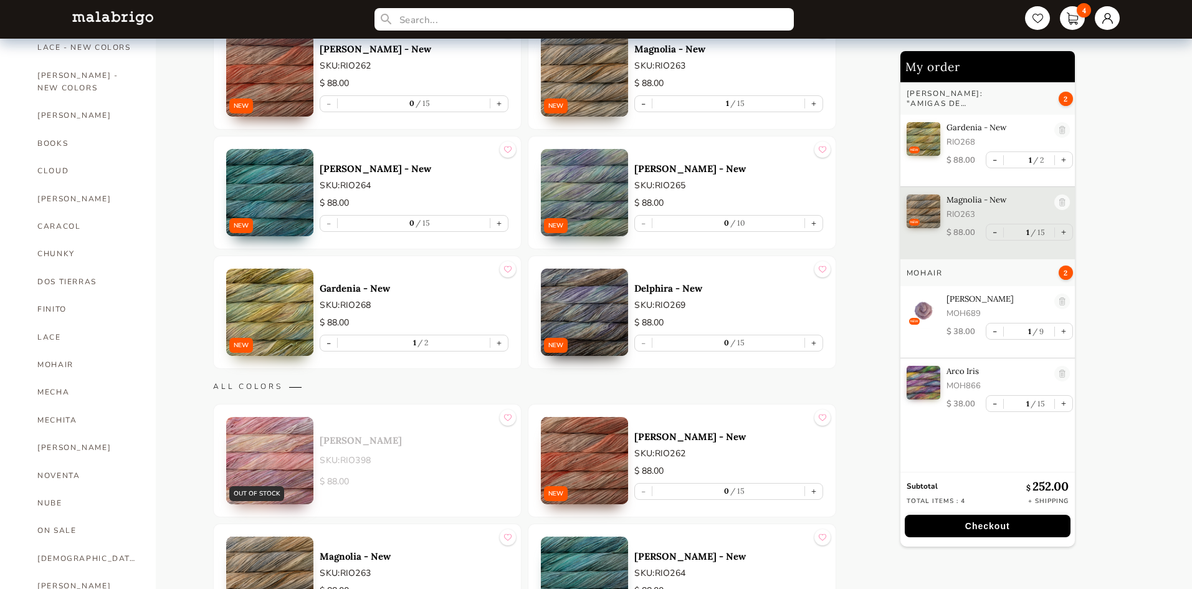
scroll to position [290, 0]
click at [85, 101] on link "[PERSON_NAME]" at bounding box center [87, 114] width 100 height 27
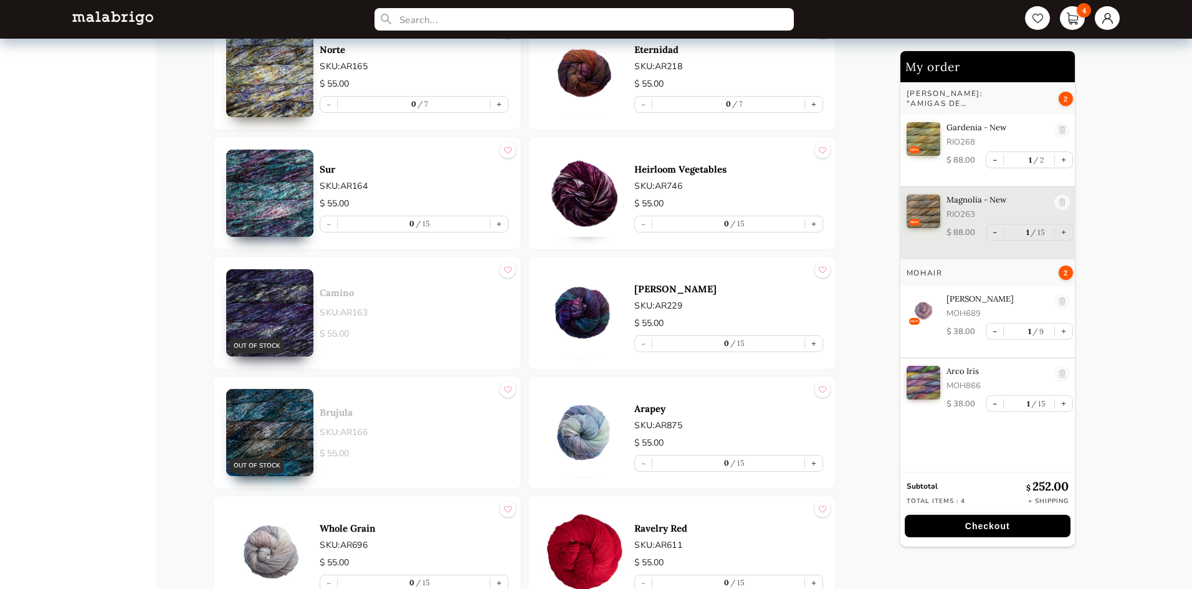
scroll to position [1287, 0]
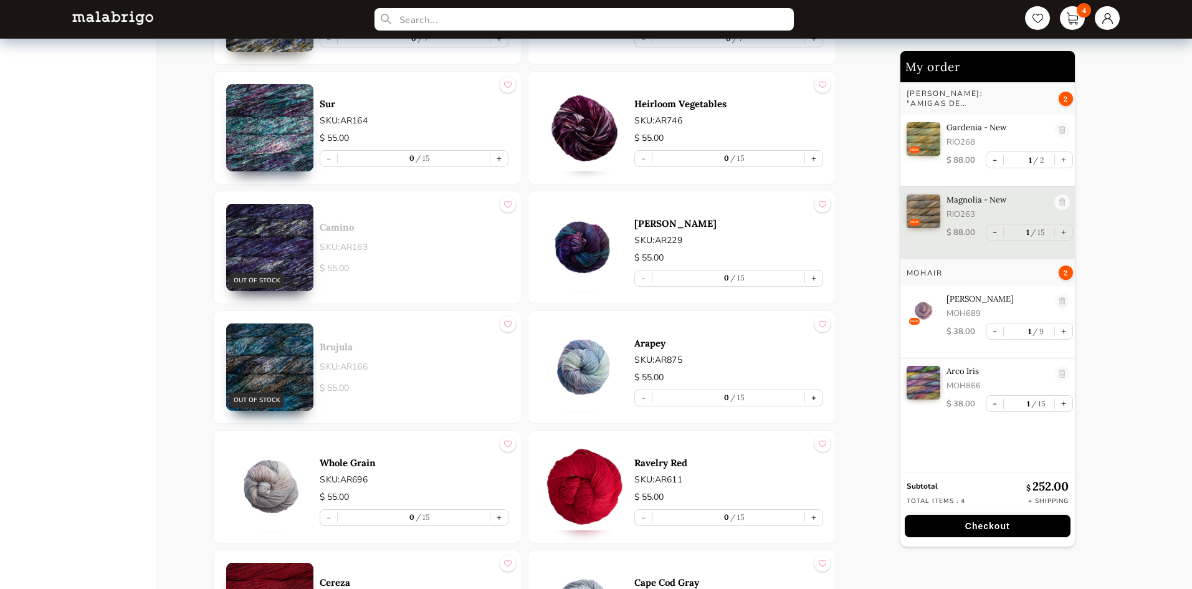
click at [813, 399] on button "+" at bounding box center [813, 398] width 17 height 16
type input "1"
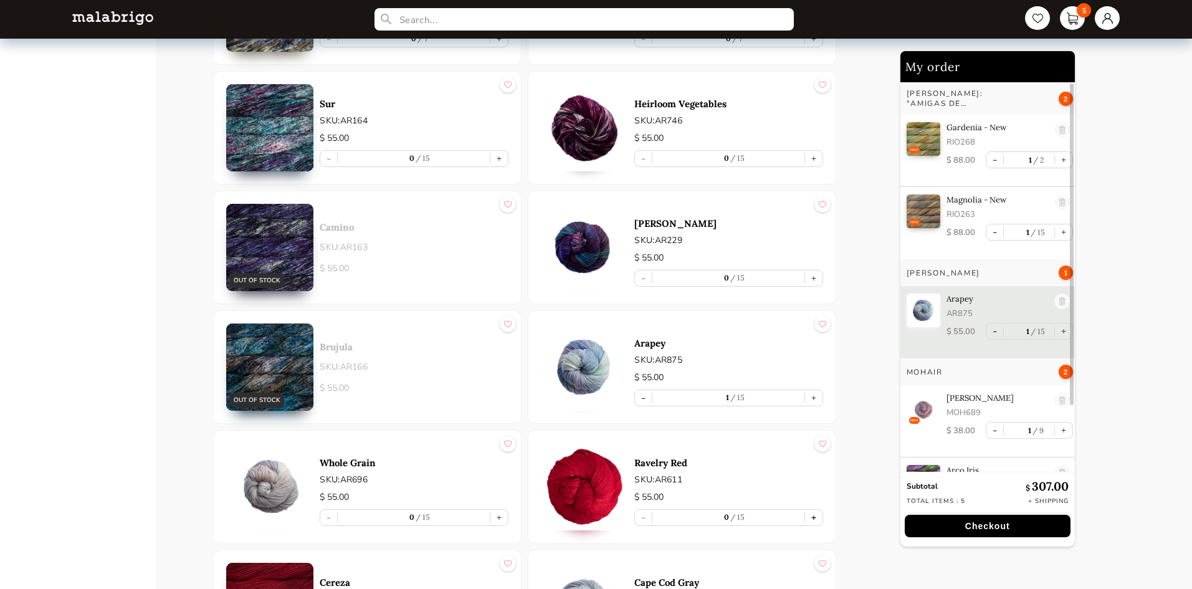
click at [815, 519] on button "+" at bounding box center [813, 518] width 17 height 16
type input "1"
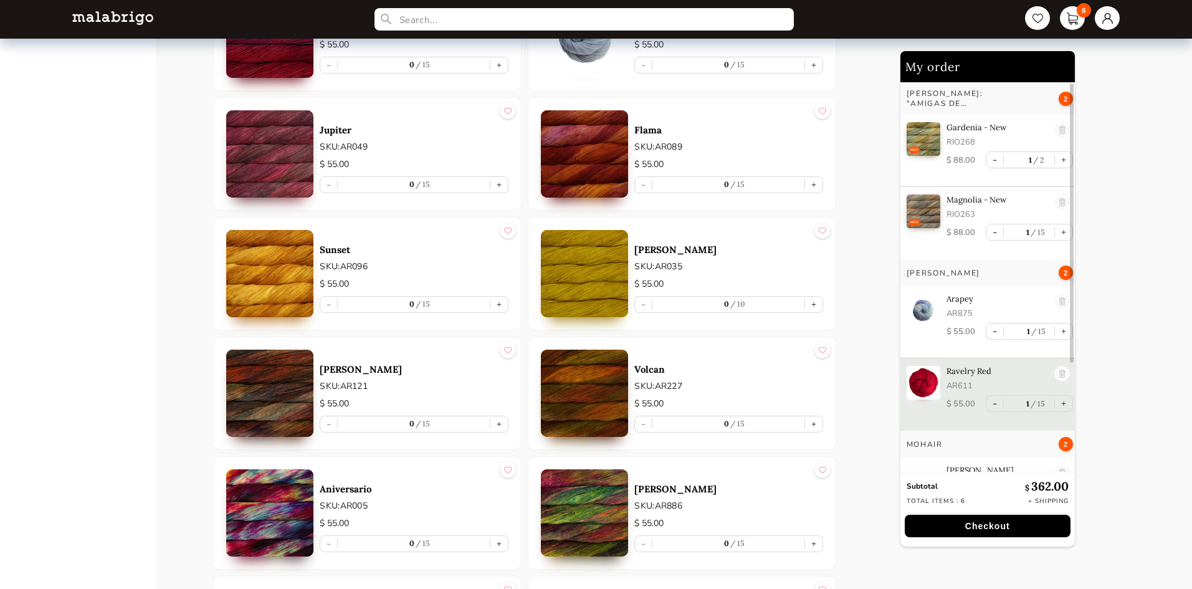
scroll to position [1972, 0]
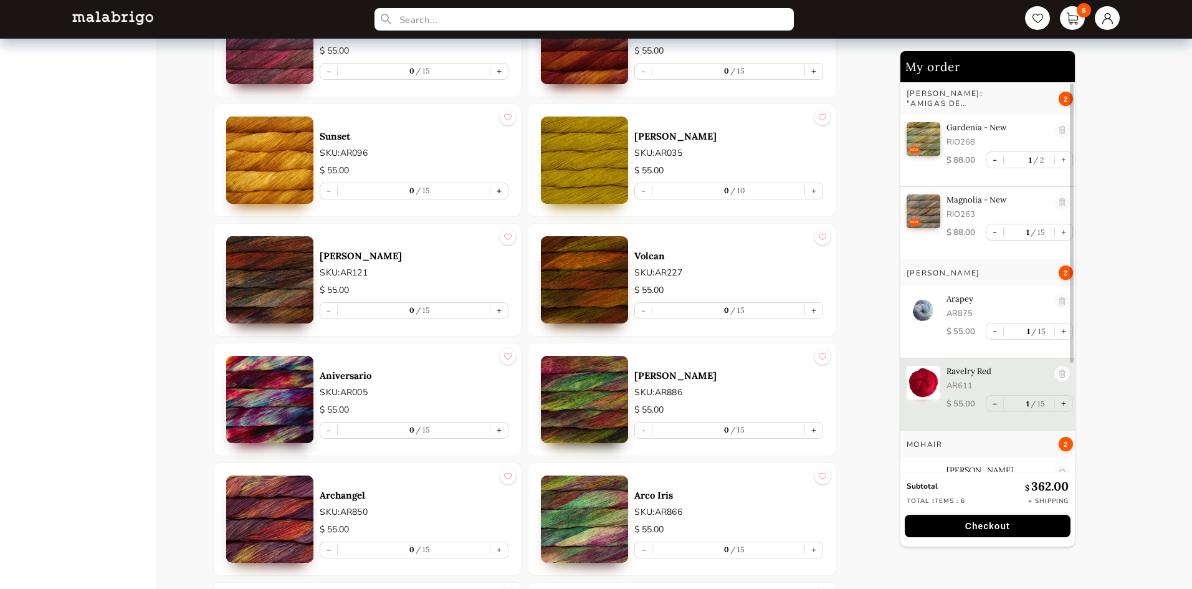
click at [498, 192] on button "+" at bounding box center [498, 191] width 17 height 16
type input "1"
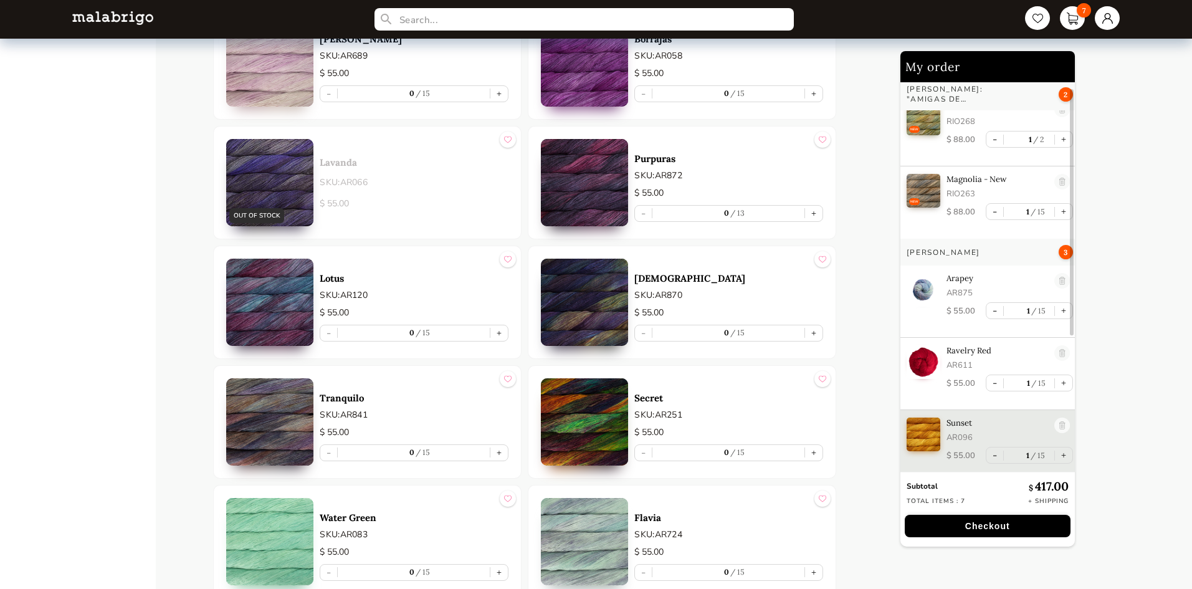
scroll to position [3156, 0]
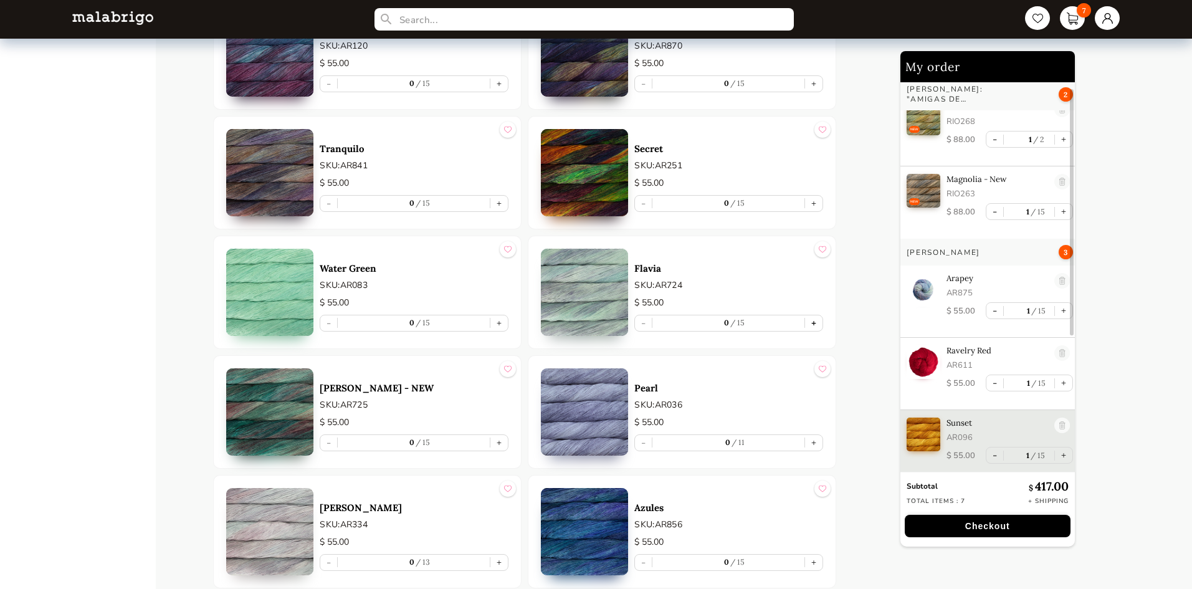
click at [814, 323] on button "+" at bounding box center [813, 323] width 17 height 16
type input "1"
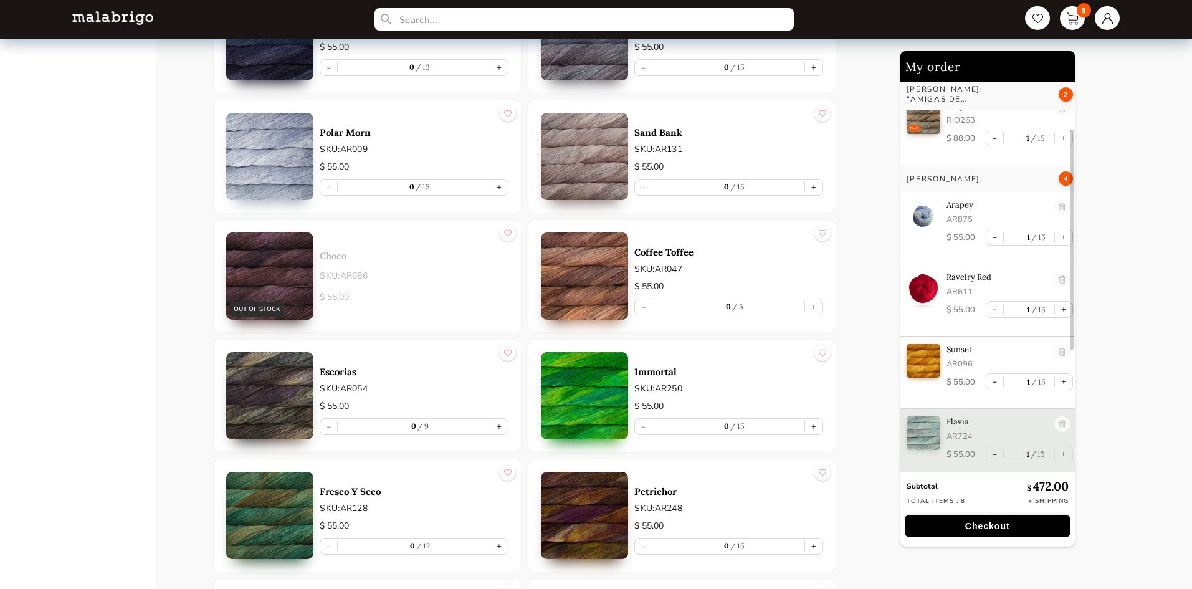
scroll to position [4959, 0]
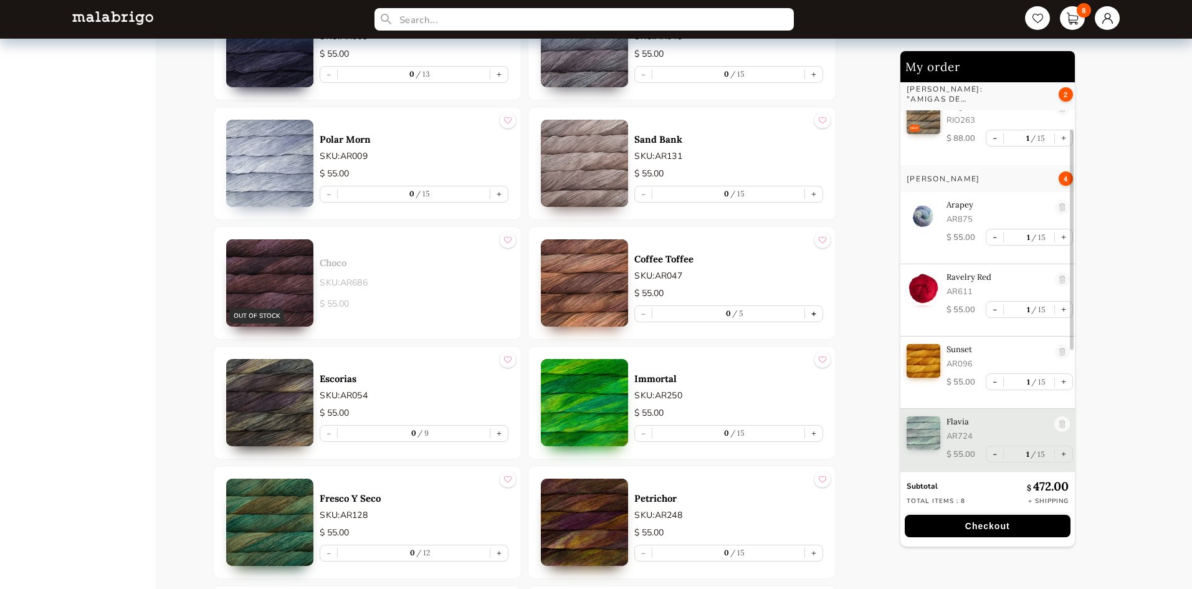
click at [815, 313] on button "+" at bounding box center [813, 314] width 17 height 16
type input "1"
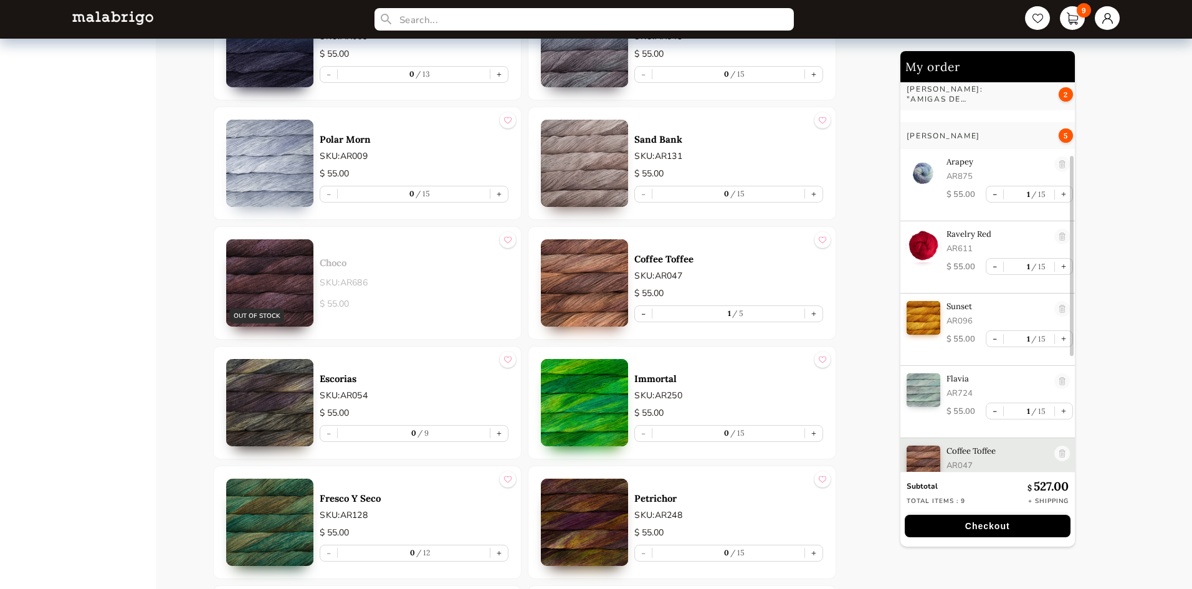
scroll to position [162, 0]
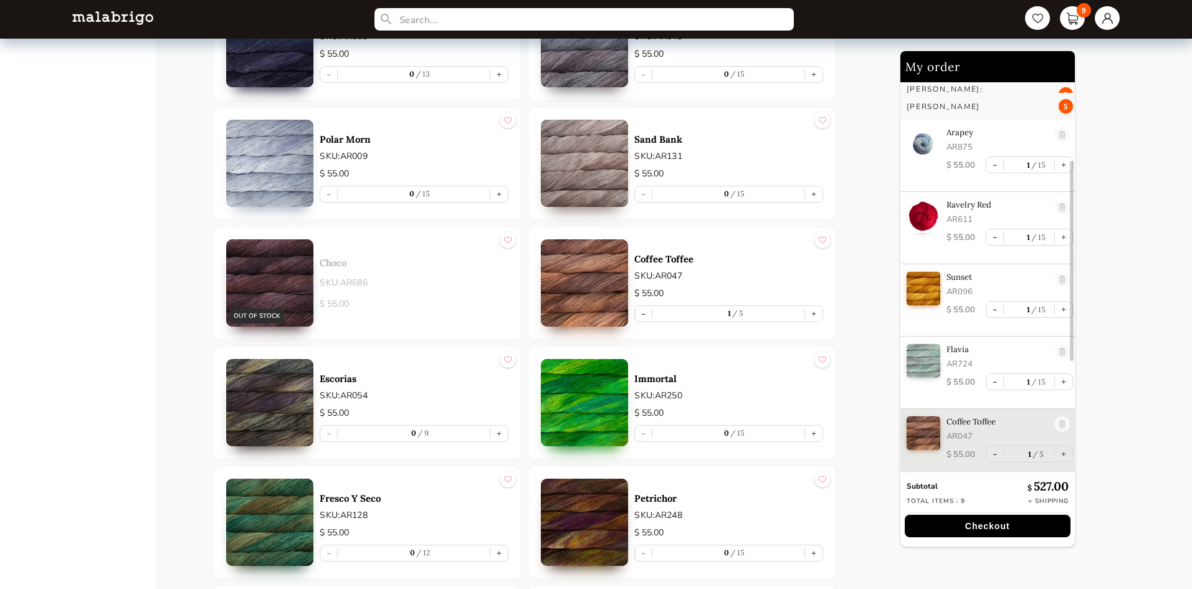
click at [1006, 525] on button "Checkout" at bounding box center [987, 526] width 166 height 22
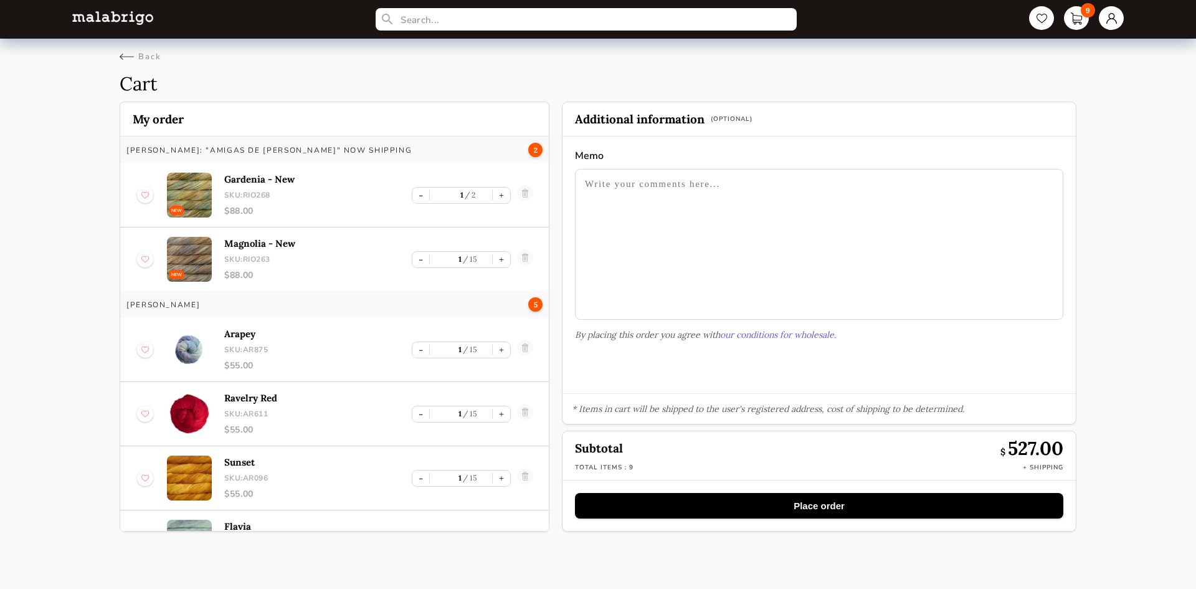
click at [750, 503] on button "Place order" at bounding box center [819, 506] width 488 height 26
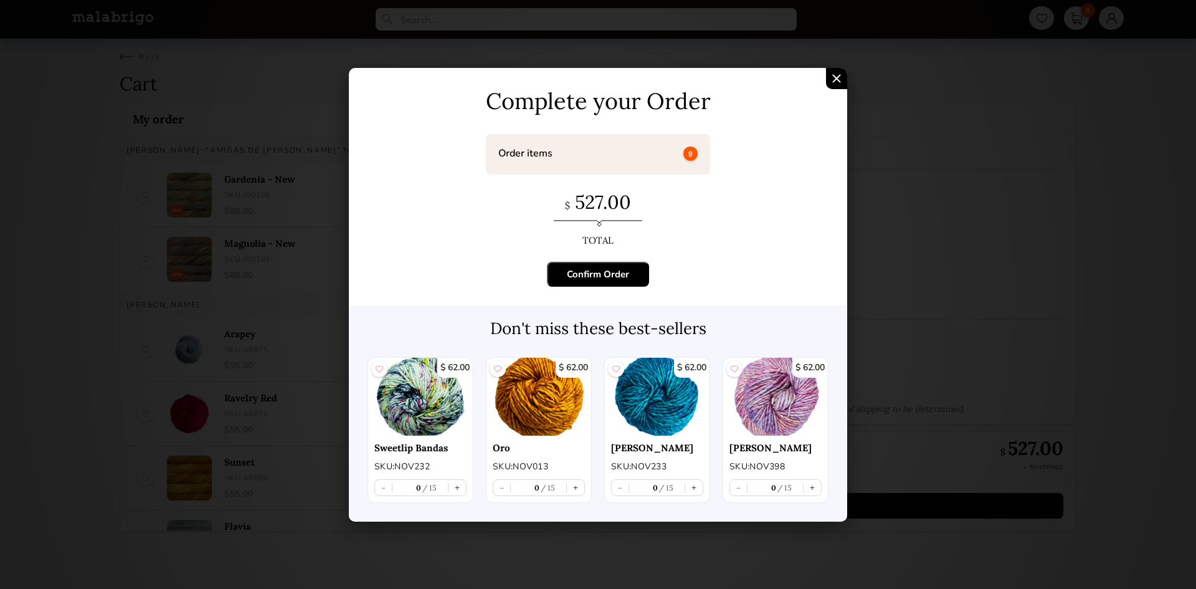
click at [602, 267] on button "Confirm Order" at bounding box center [598, 274] width 102 height 25
